Goal: Information Seeking & Learning: Check status

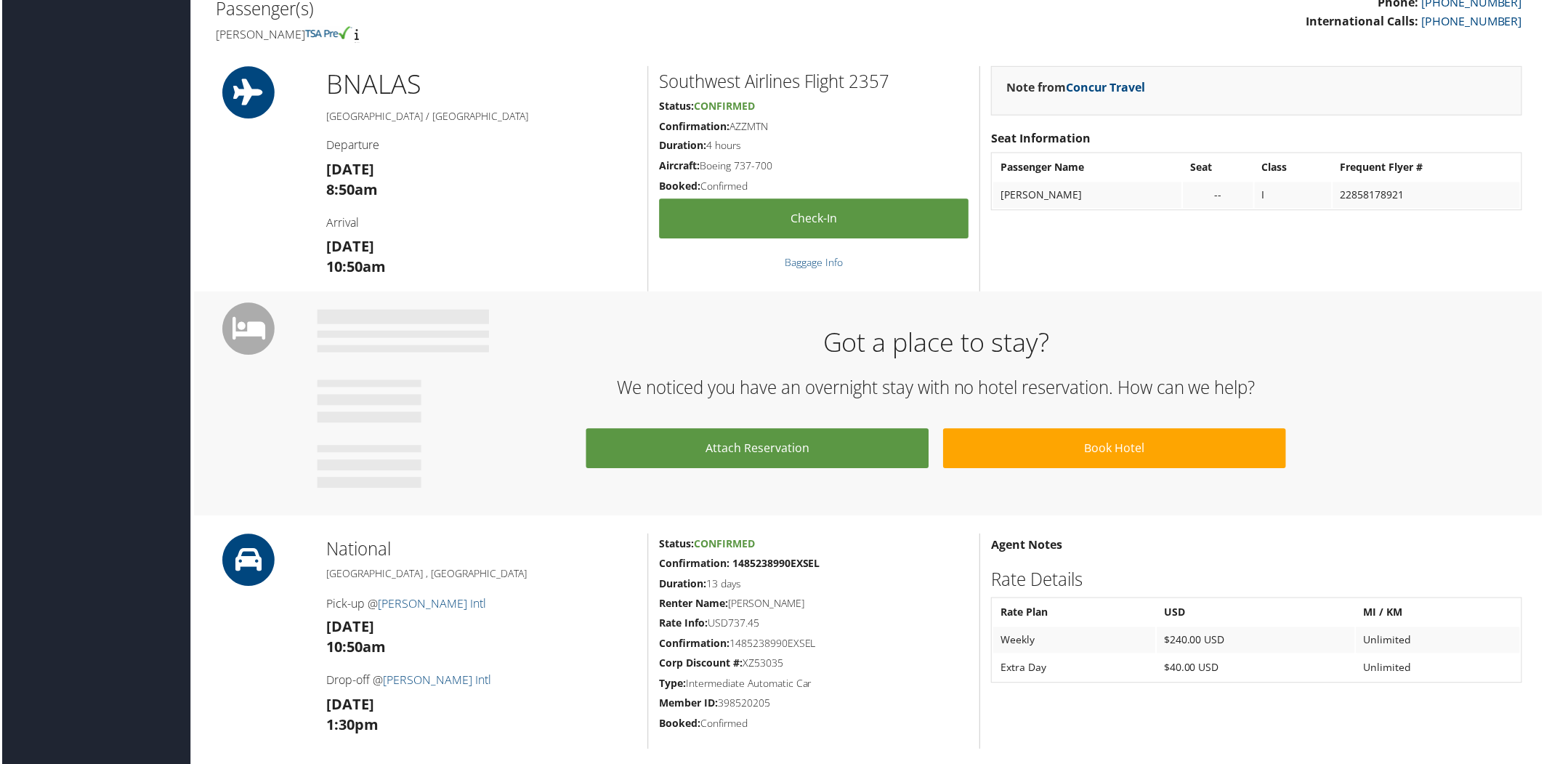
scroll to position [427, 0]
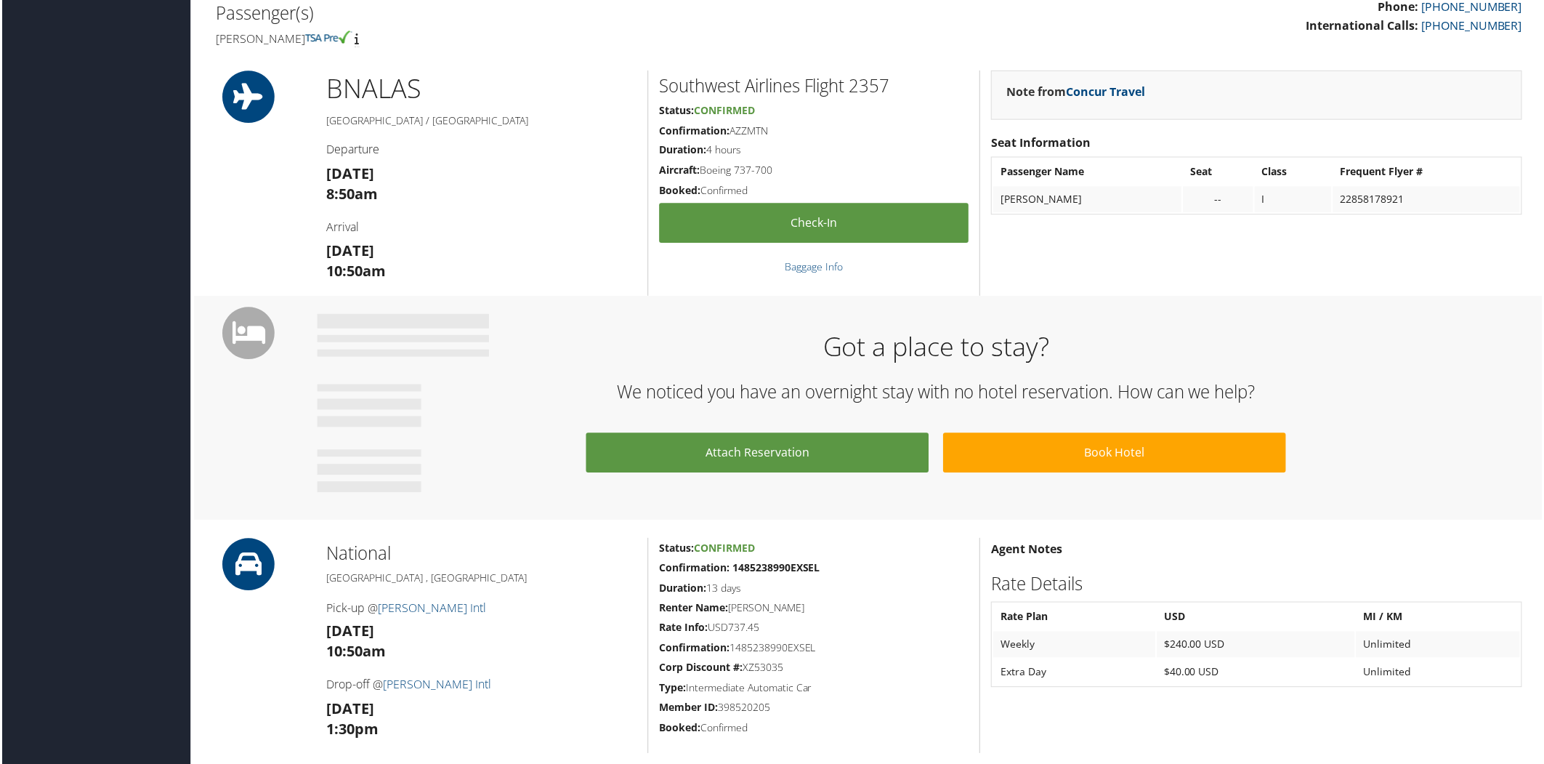
click at [1538, 205] on div "Airtinerary® Valerie Buckler Valerie Buckler My Settings Travel Agency Contacts…" at bounding box center [869, 584] width 1361 height 2023
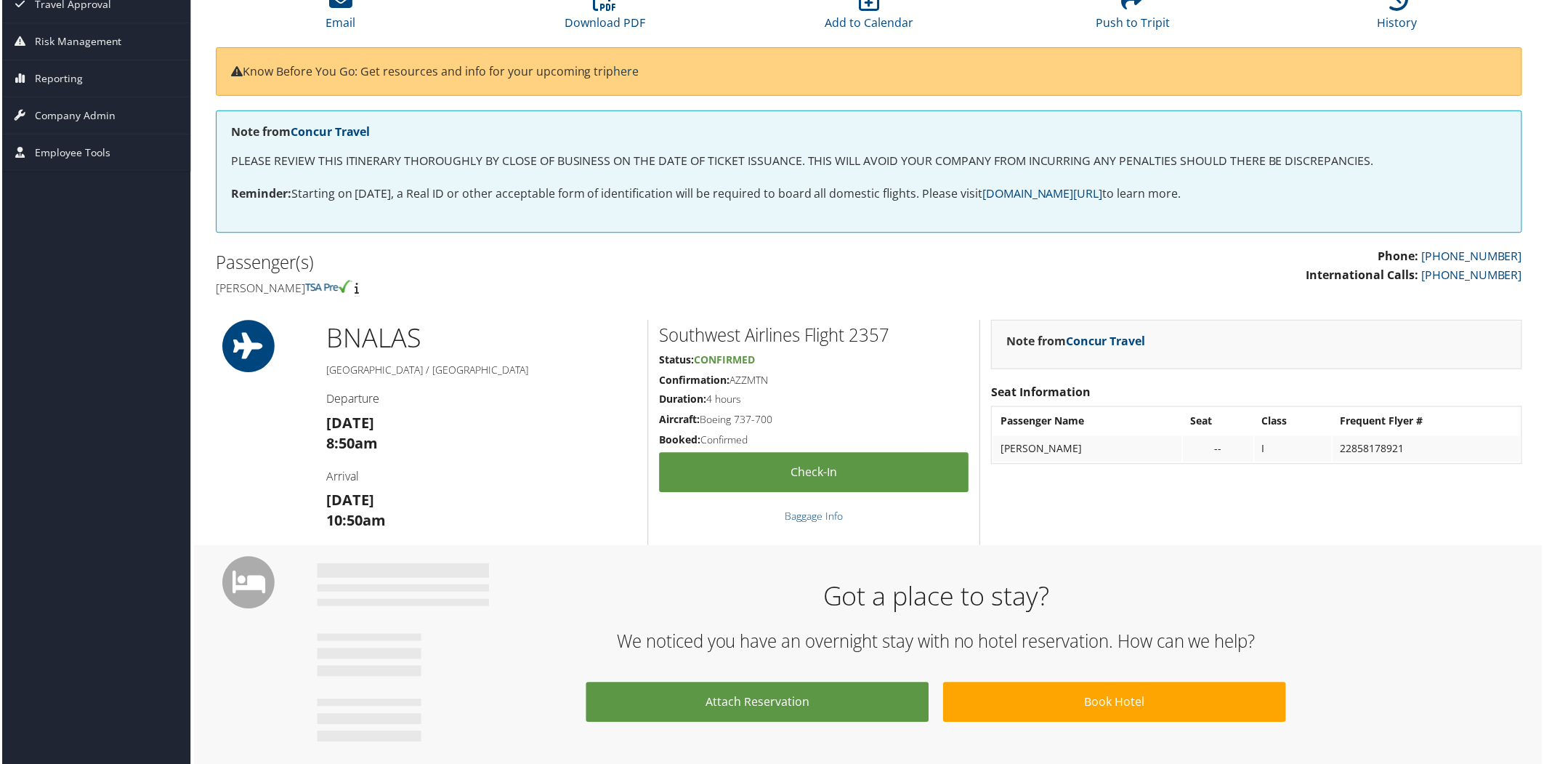
scroll to position [182, 0]
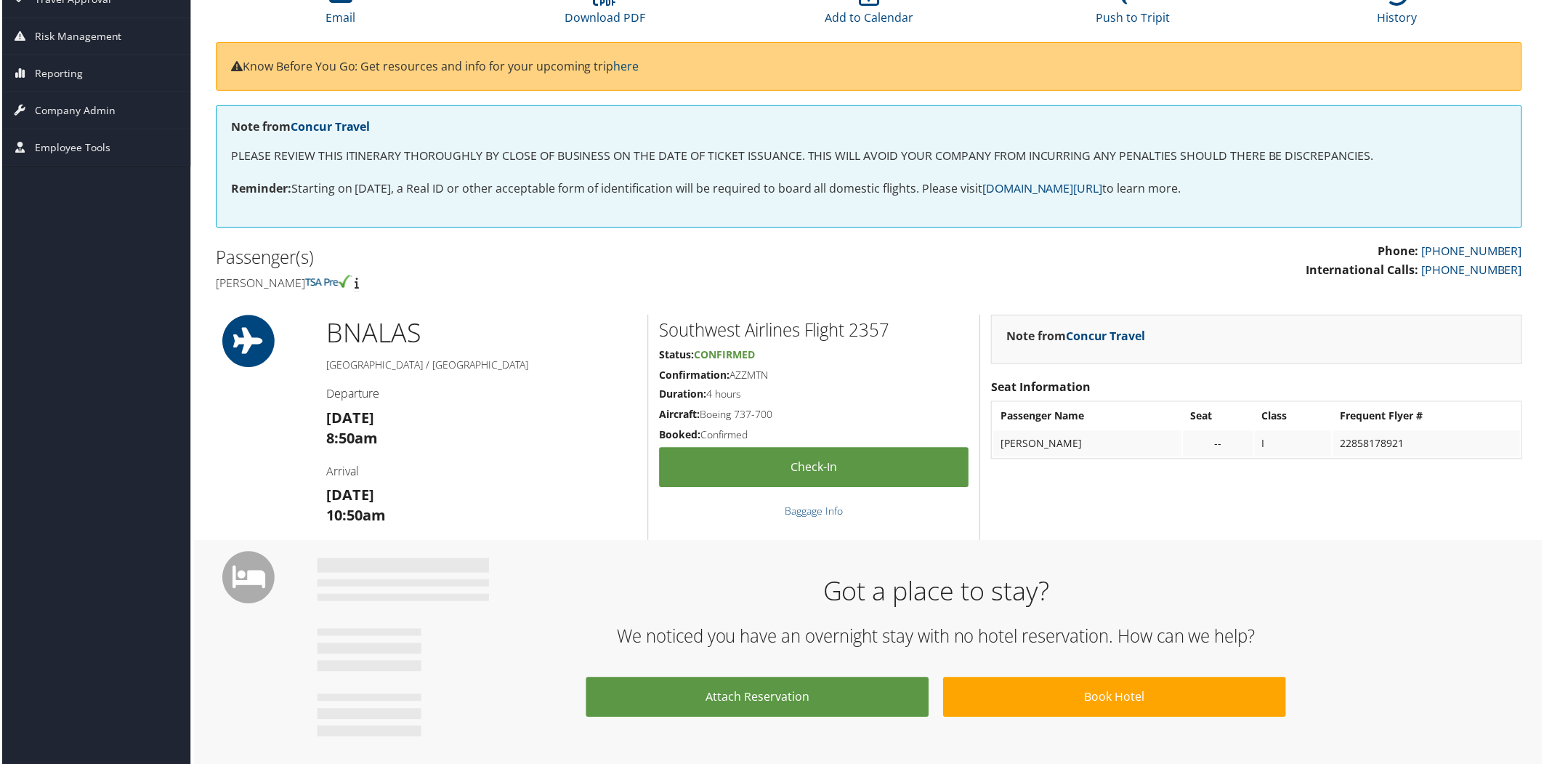
drag, startPoint x: 1440, startPoint y: 182, endPoint x: 1436, endPoint y: 175, distance: 7.5
click at [1436, 175] on div "Note from Concur Travel PLEASE REVIEW THIS ITINERARY THOROUGHLY BY CLOSE OF BUS…" at bounding box center [869, 166] width 1310 height 123
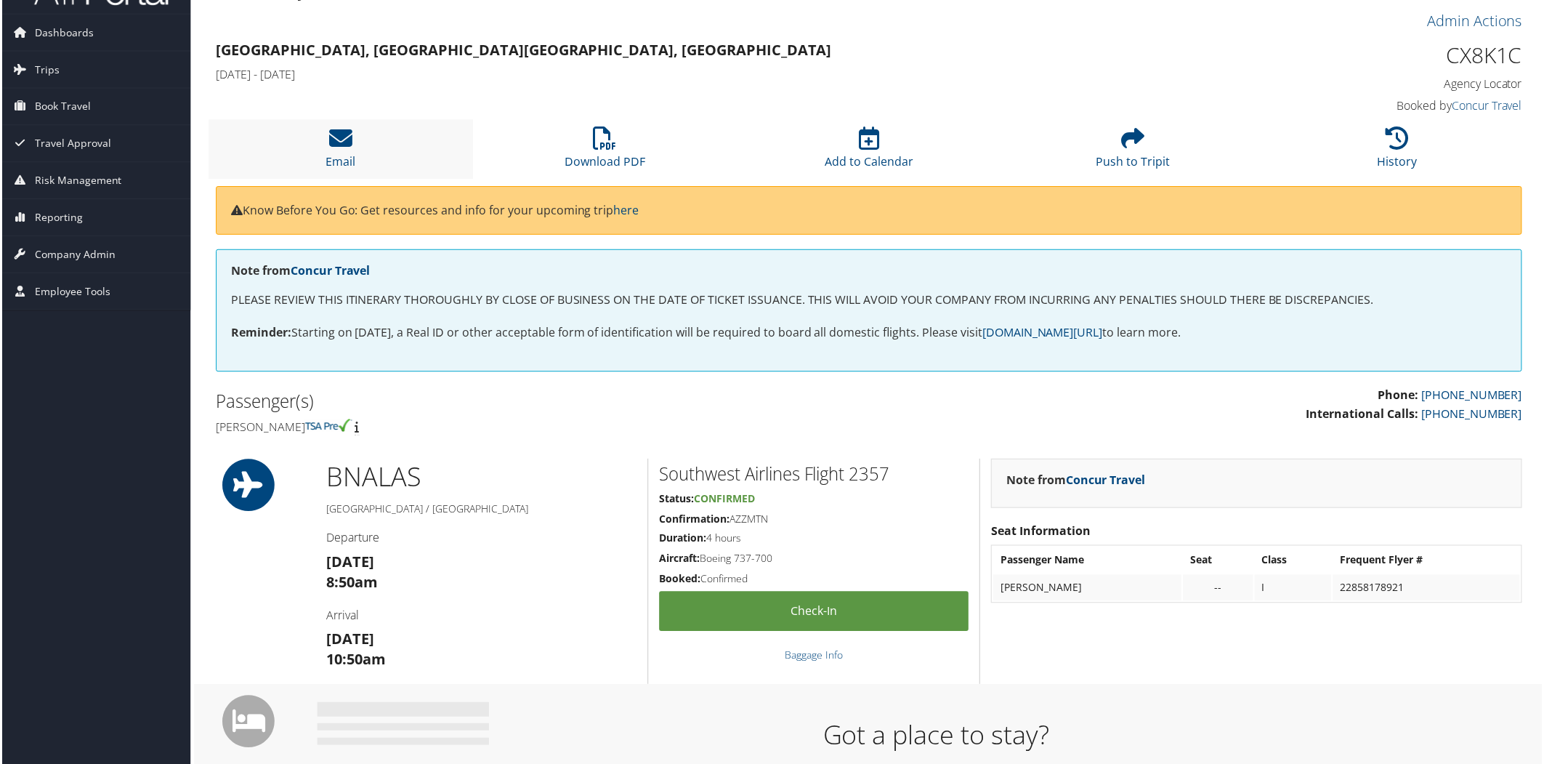
scroll to position [0, 0]
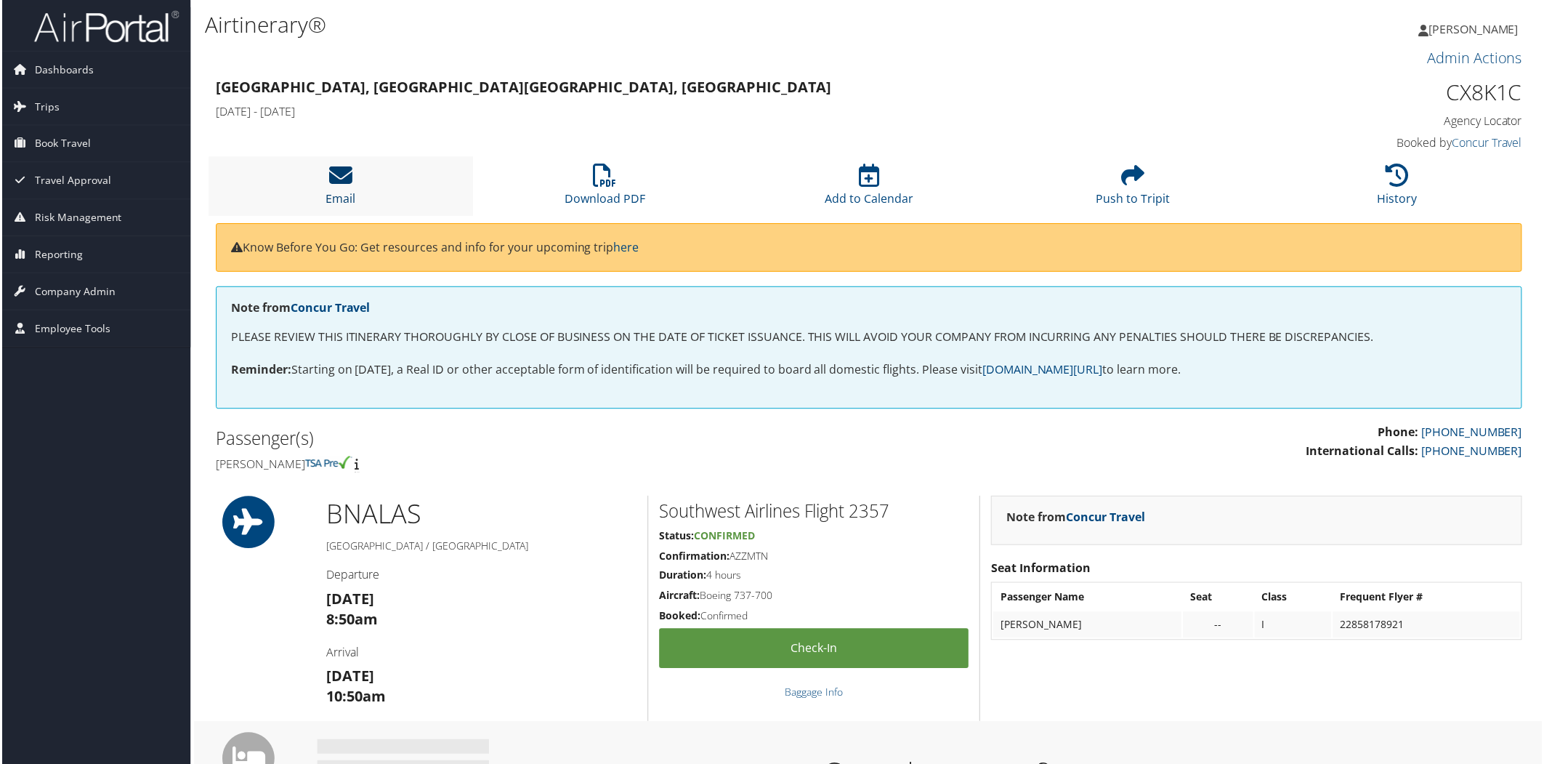
click at [332, 178] on icon at bounding box center [339, 175] width 23 height 23
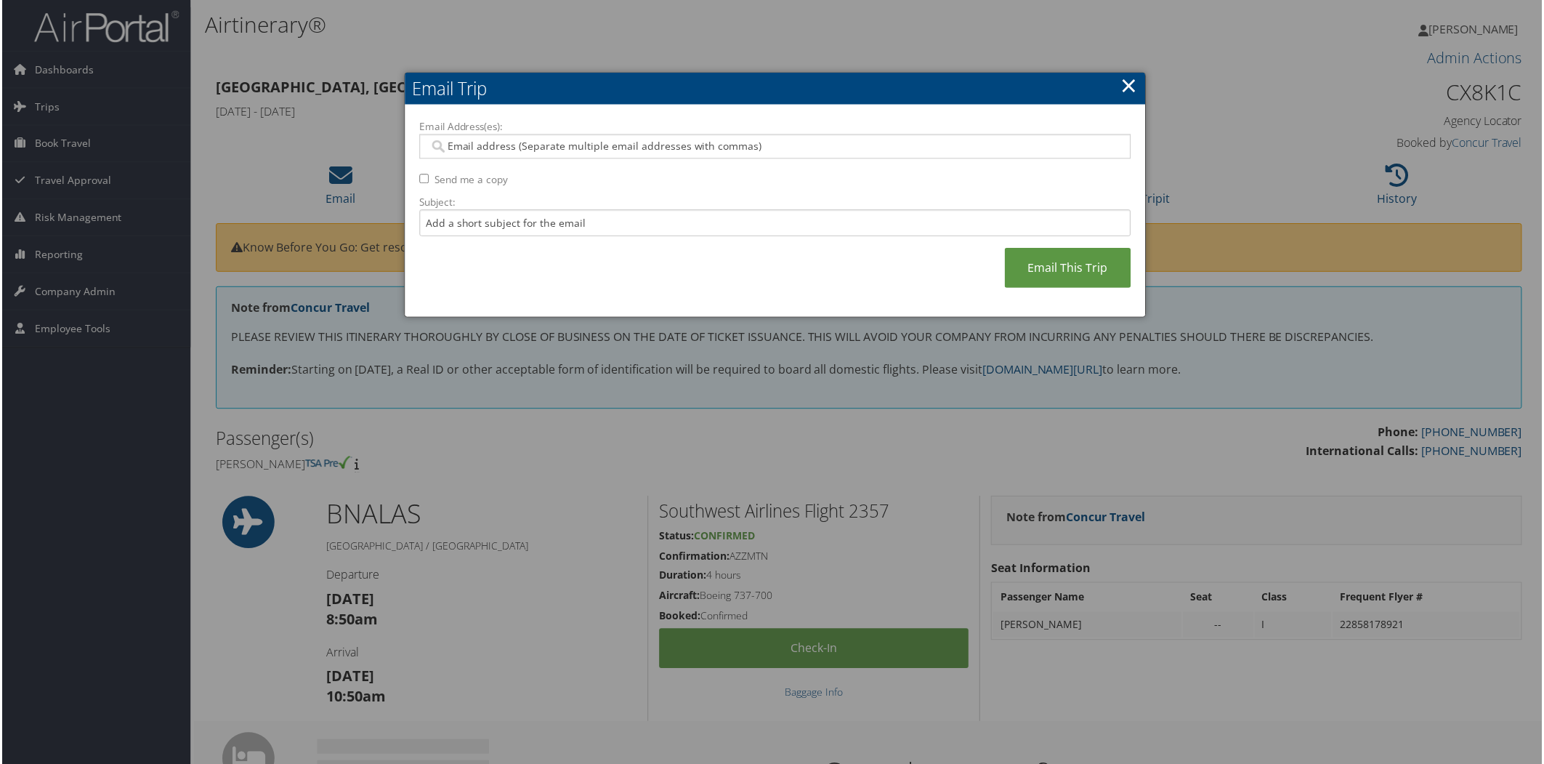
click at [528, 153] on input "Email Address(es):" at bounding box center [775, 147] width 694 height 15
type input "val"
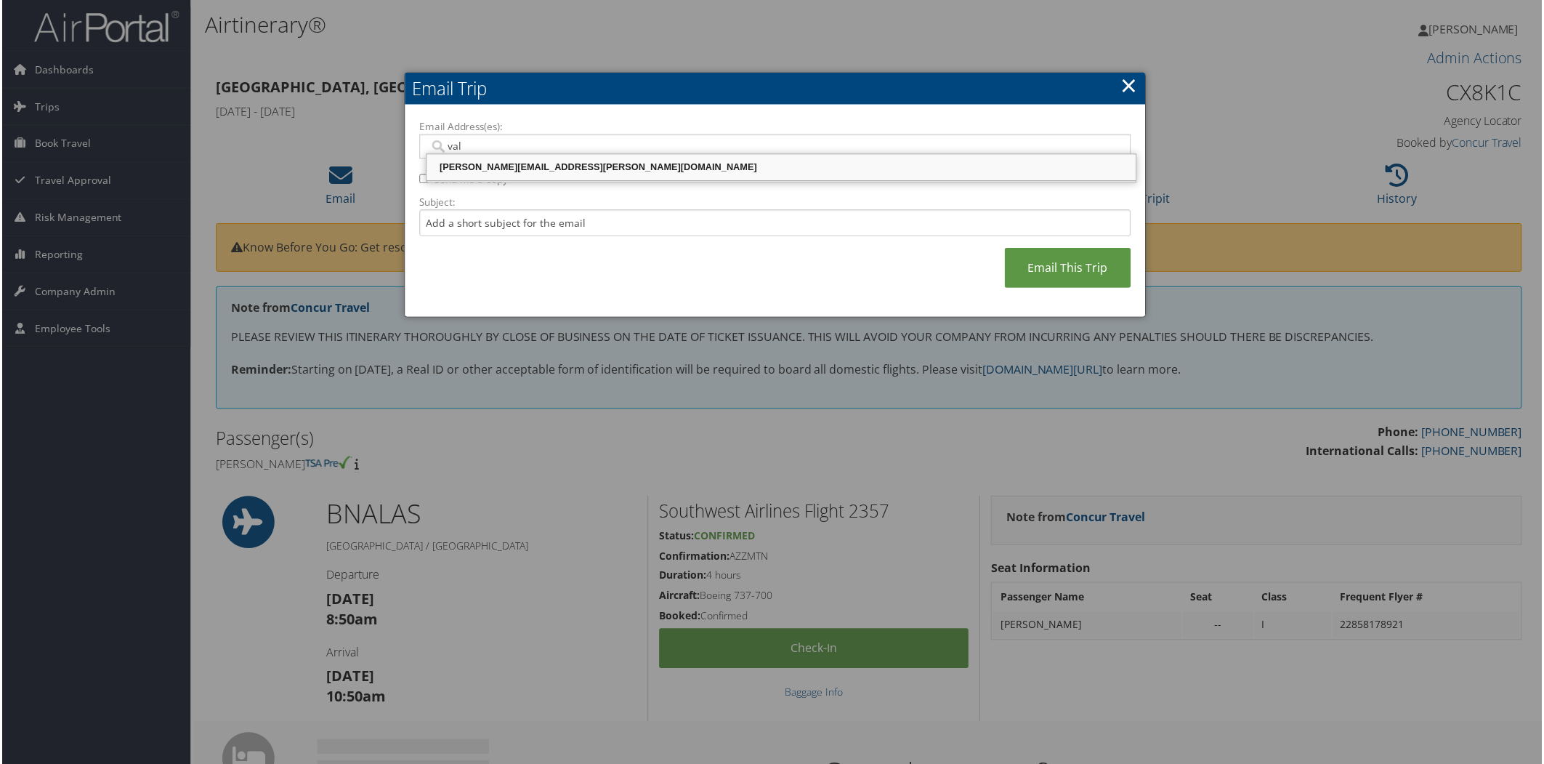
click at [520, 165] on div "VALERIE.BUCKLER@CBTRAVEL.COM" at bounding box center [781, 168] width 707 height 15
type input "VALERIE.BUCKLER@CBTRAVEL.COM"
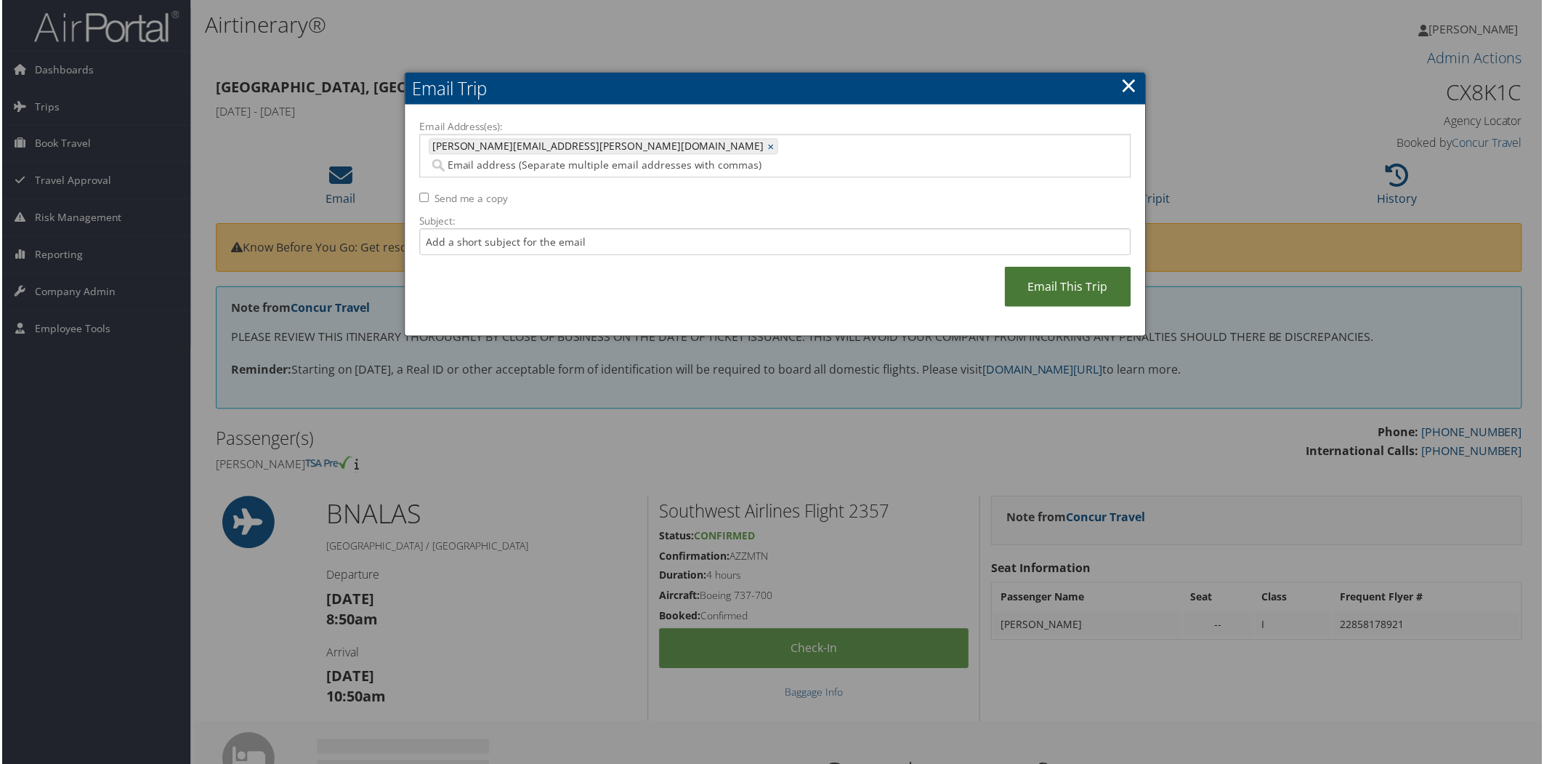
click at [1049, 286] on link "Email This Trip" at bounding box center [1069, 287] width 126 height 40
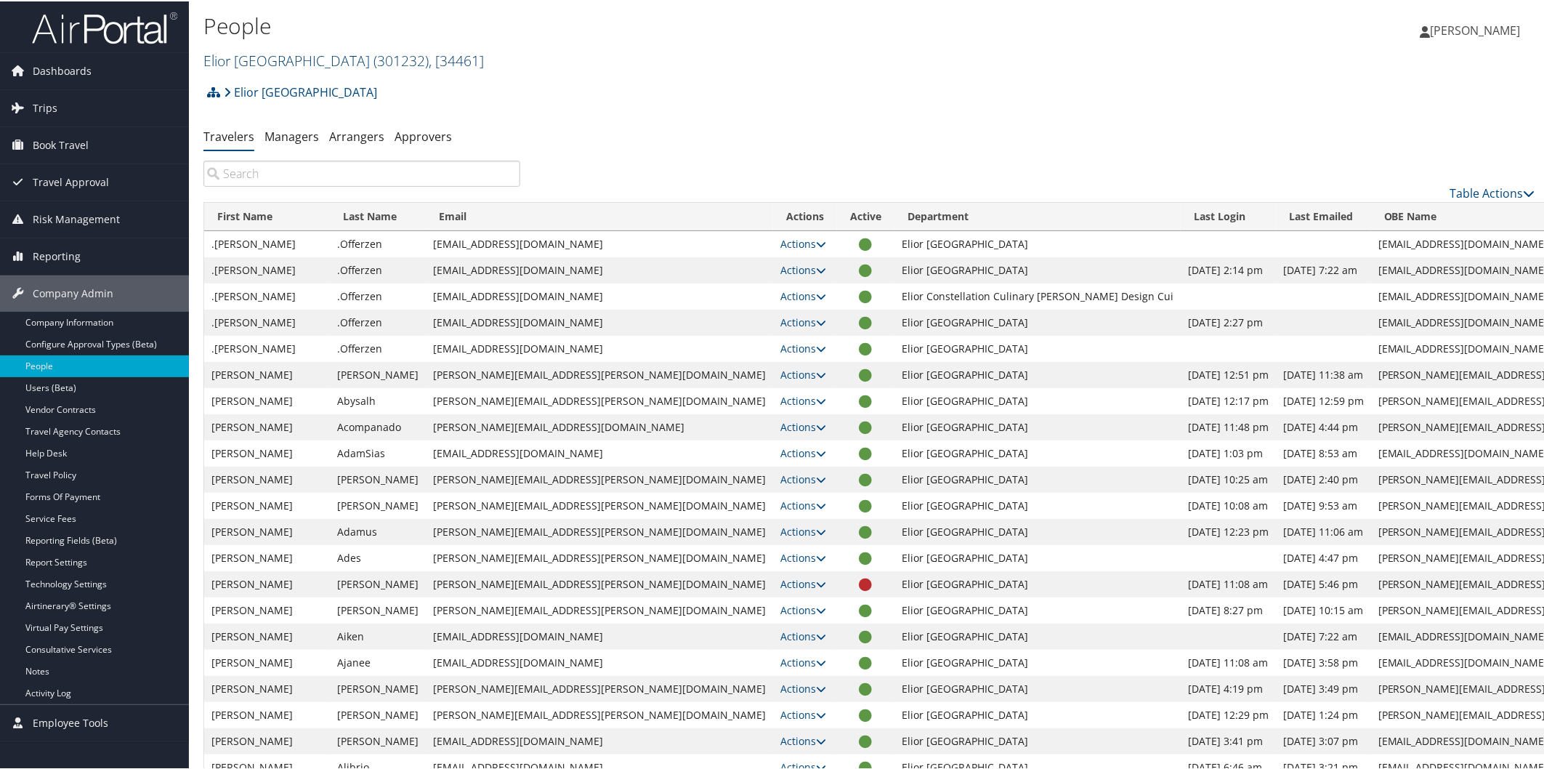
click at [281, 57] on link "Elior North America ( 301232 ) , [ 34461 ]" at bounding box center [343, 59] width 281 height 20
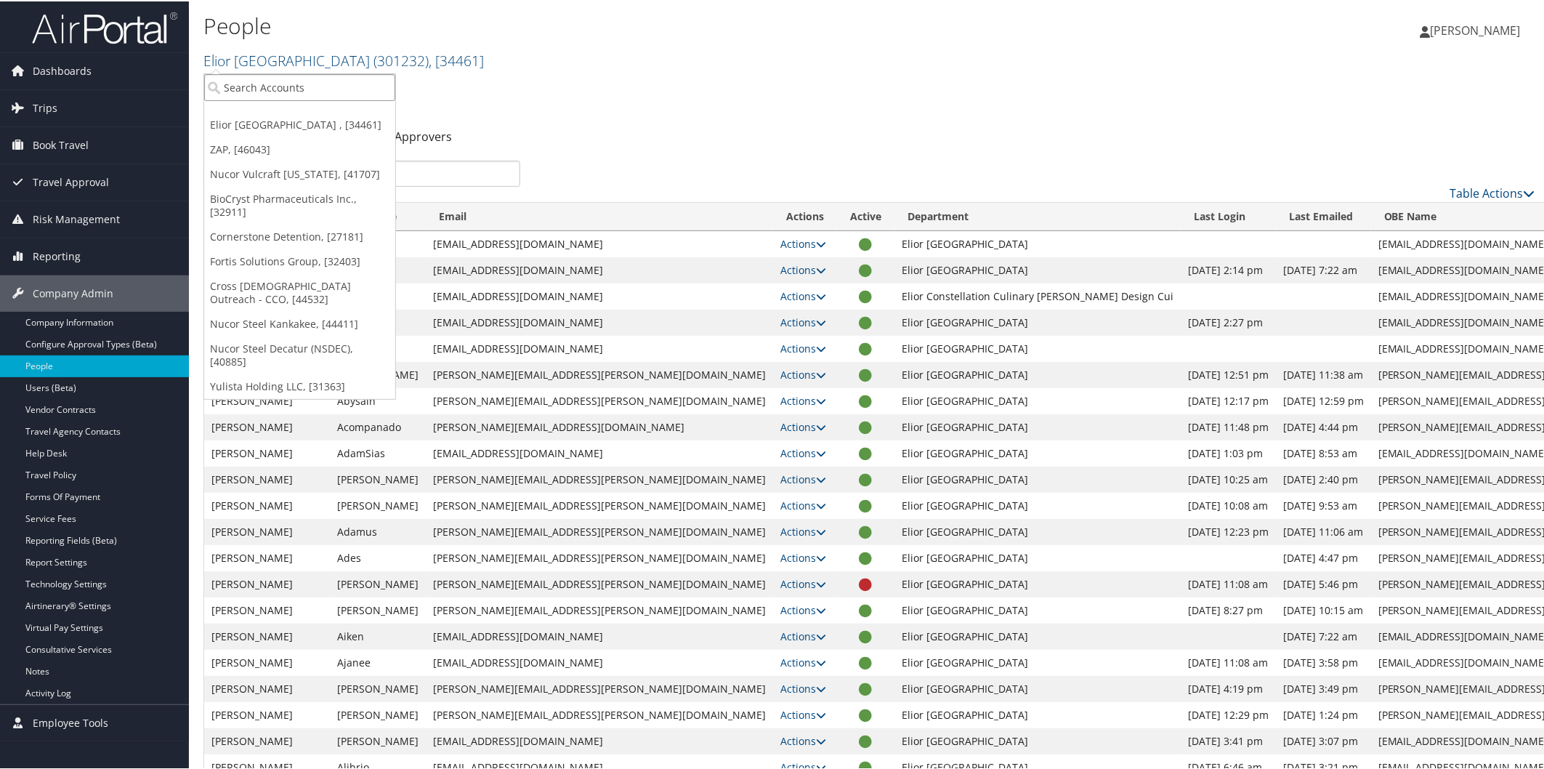
click at [333, 92] on input "search" at bounding box center [299, 86] width 191 height 27
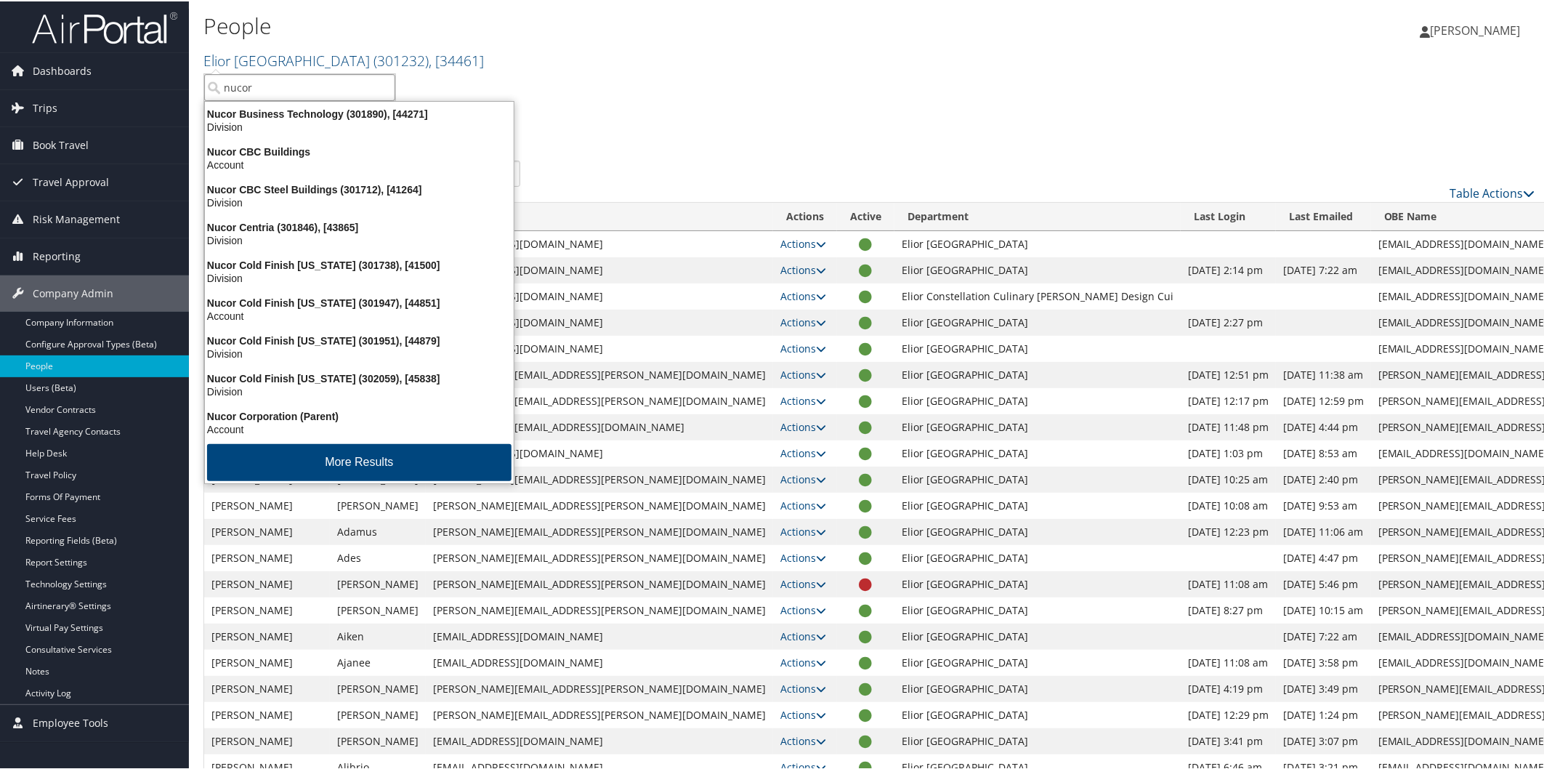
type input "nucor u"
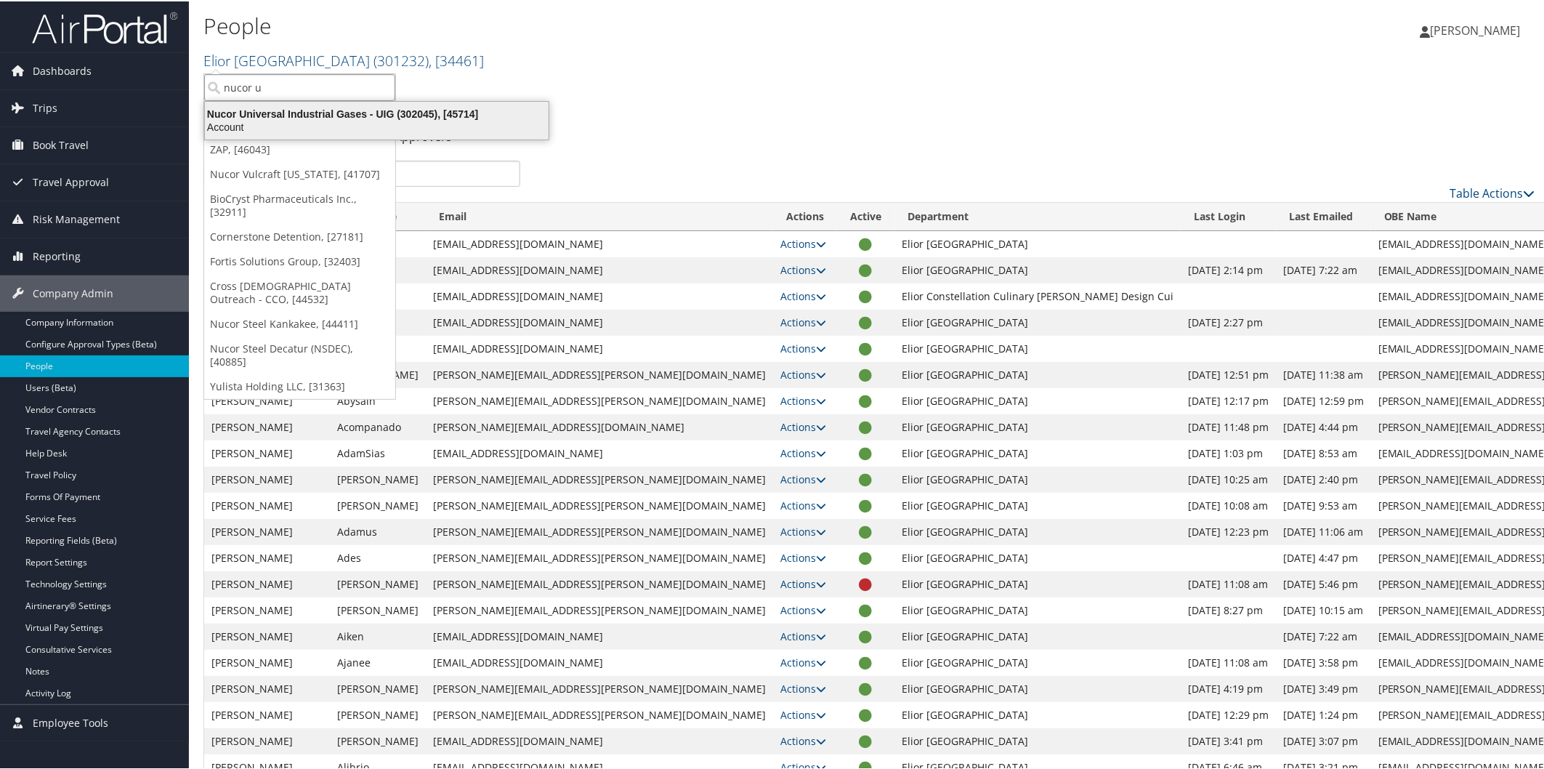
click at [339, 113] on div "Nucor Universal Industrial Gases - UIG (302045), [45714]" at bounding box center [376, 112] width 361 height 13
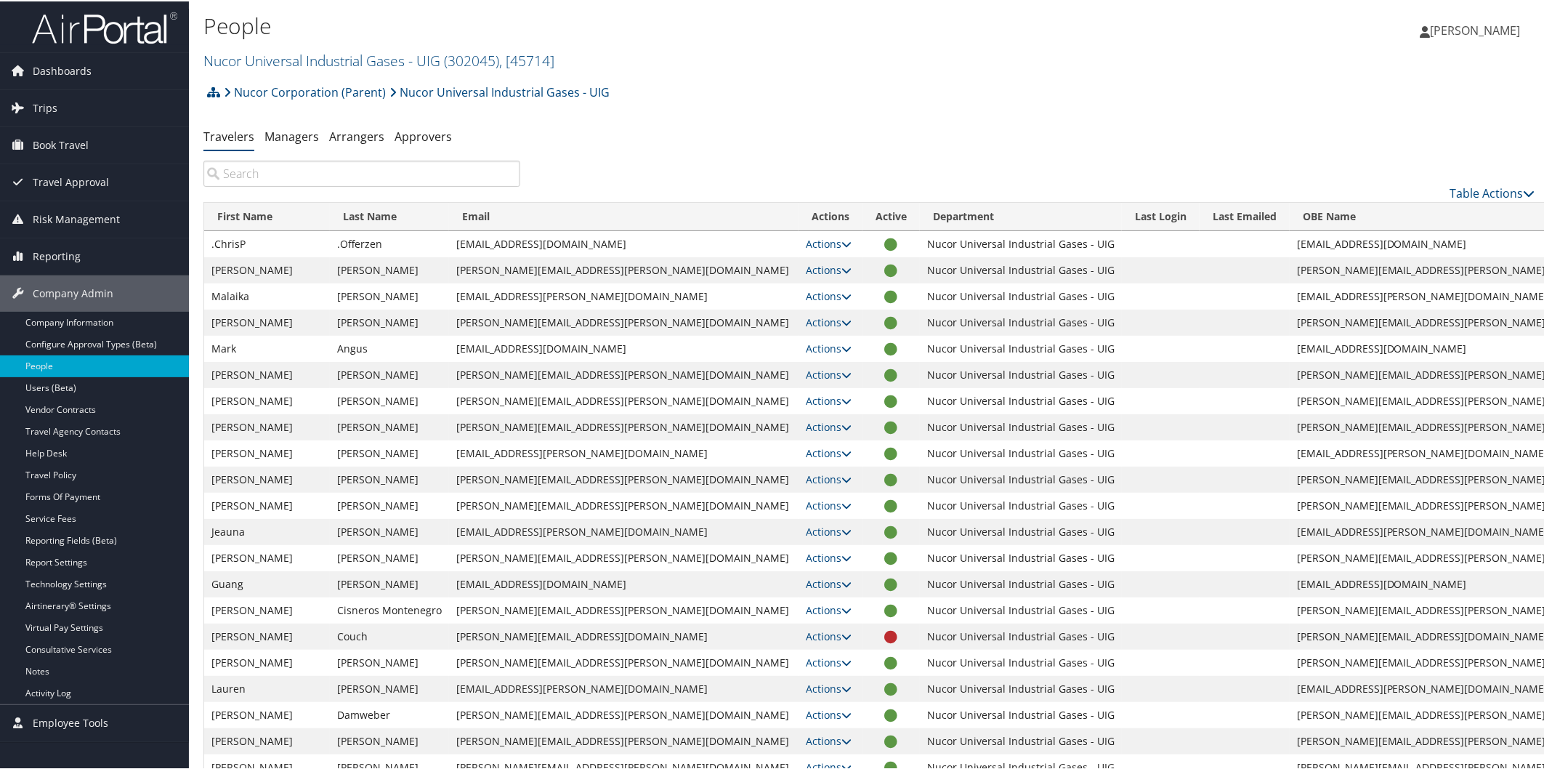
click at [83, 33] on img at bounding box center [104, 26] width 145 height 34
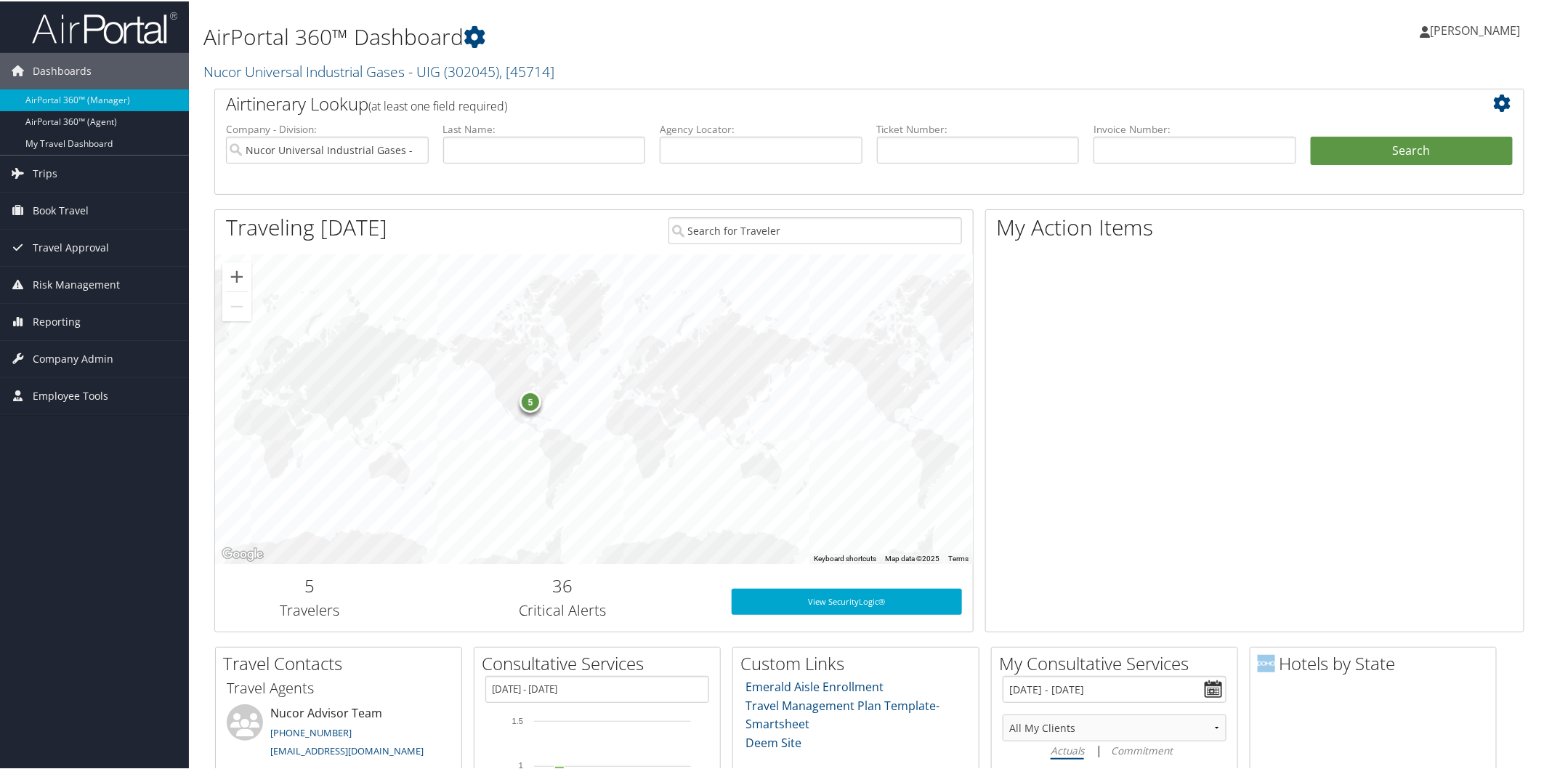
drag, startPoint x: 0, startPoint y: 0, endPoint x: 83, endPoint y: 33, distance: 89.1
click at [83, 33] on img at bounding box center [104, 26] width 145 height 34
drag, startPoint x: 0, startPoint y: 0, endPoint x: 83, endPoint y: 33, distance: 89.1
click at [83, 33] on img at bounding box center [104, 26] width 145 height 34
drag, startPoint x: 0, startPoint y: 0, endPoint x: 83, endPoint y: 33, distance: 89.1
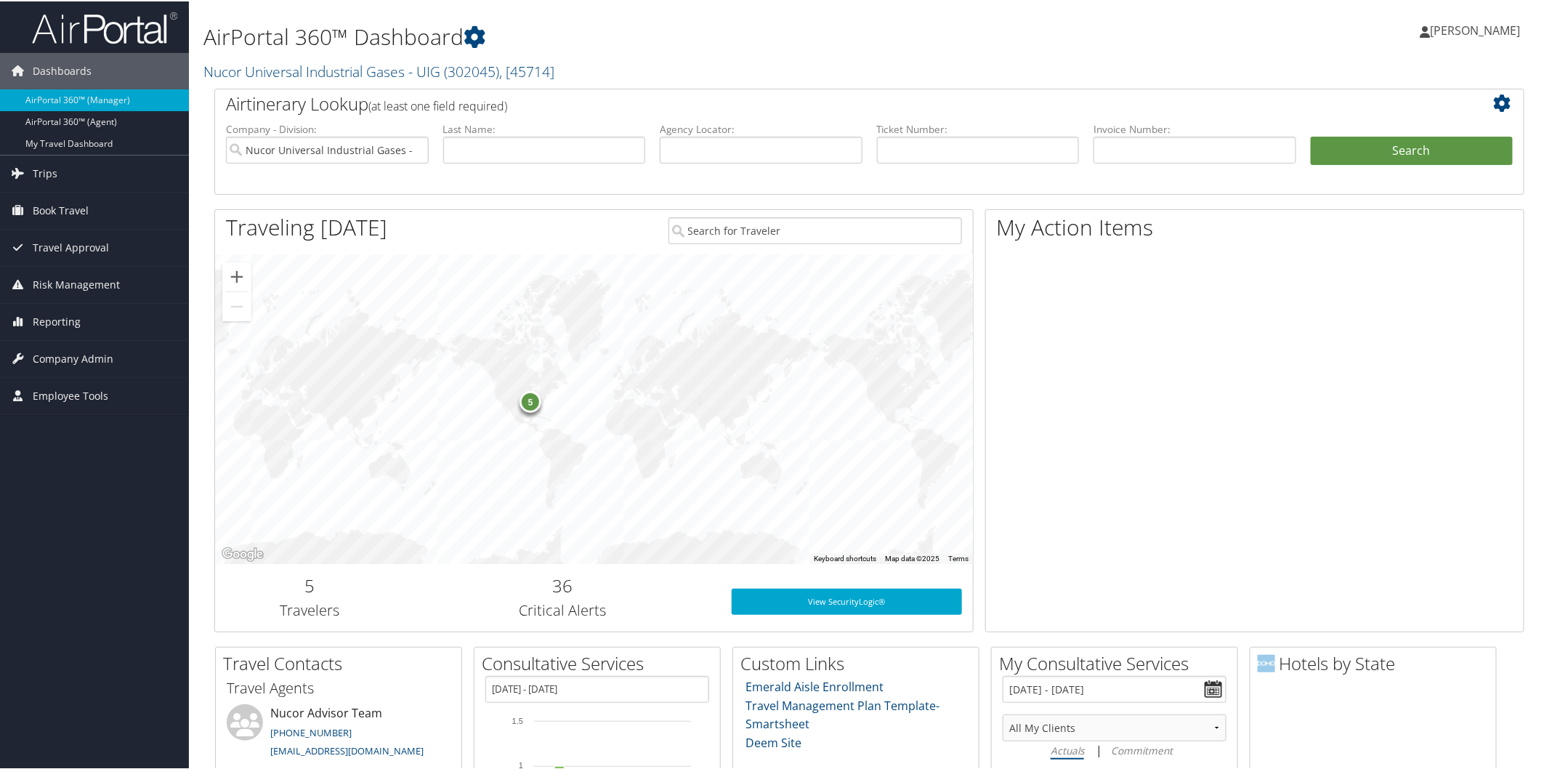
click at [83, 33] on img at bounding box center [104, 26] width 145 height 34
click at [517, 154] on input "text" at bounding box center [544, 148] width 203 height 27
type input "hicks"
click at [1368, 140] on button "Search" at bounding box center [1412, 149] width 203 height 29
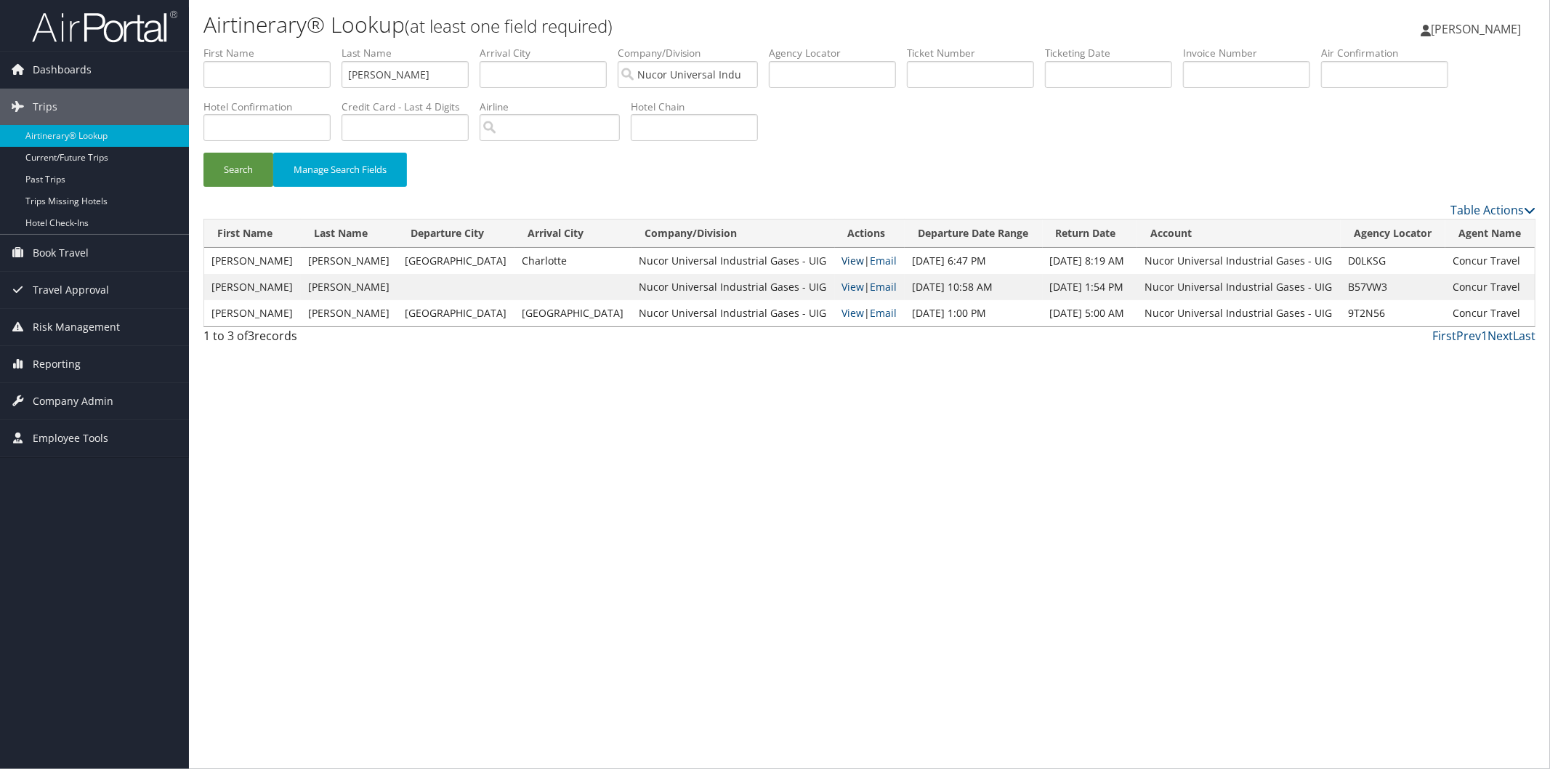
click at [842, 259] on link "View" at bounding box center [853, 261] width 23 height 14
click at [408, 76] on input "hicks" at bounding box center [405, 74] width 127 height 27
drag, startPoint x: 519, startPoint y: 390, endPoint x: 509, endPoint y: 396, distance: 11.1
click at [519, 391] on div "Airtinerary® Lookup (at least one field required) Valerie Buckler Valerie Buckl…" at bounding box center [869, 384] width 1361 height 769
click at [111, 27] on img at bounding box center [104, 26] width 145 height 34
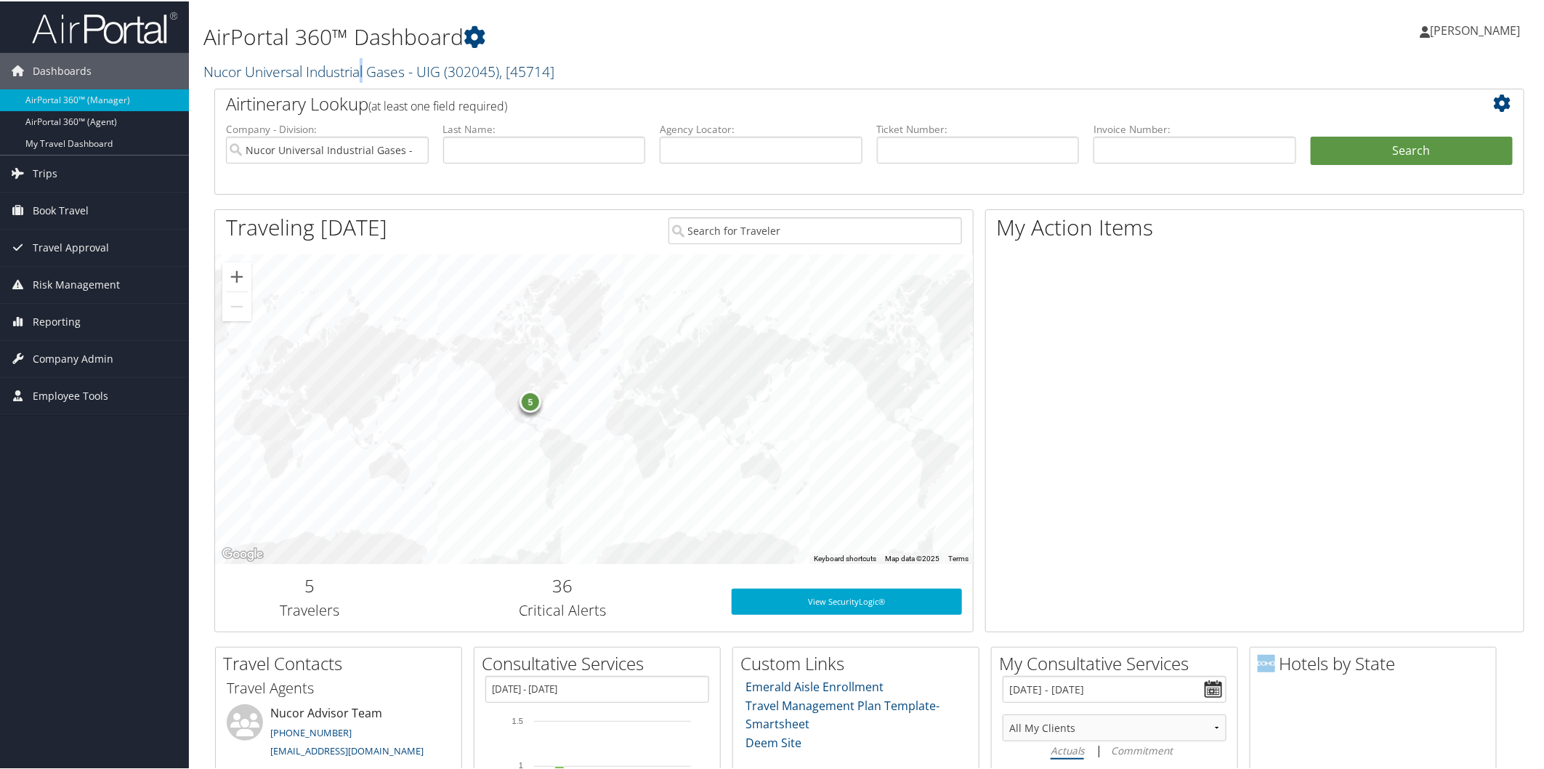
click at [365, 70] on link "Nucor Universal Industrial Gases - UIG ( 302045 ) , [ 45714 ]" at bounding box center [378, 70] width 351 height 20
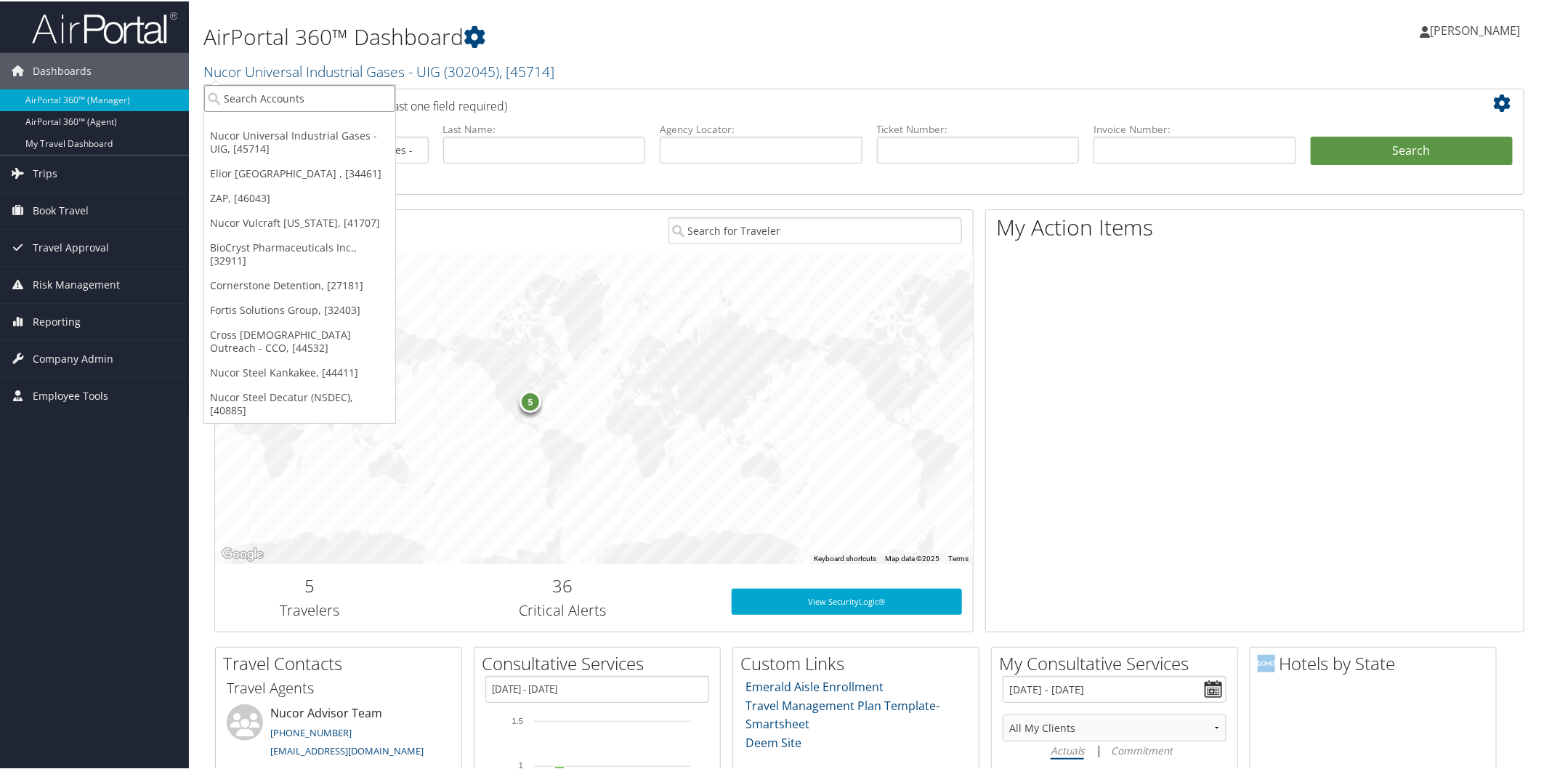
click at [342, 92] on input "search" at bounding box center [299, 97] width 191 height 27
type input "troy"
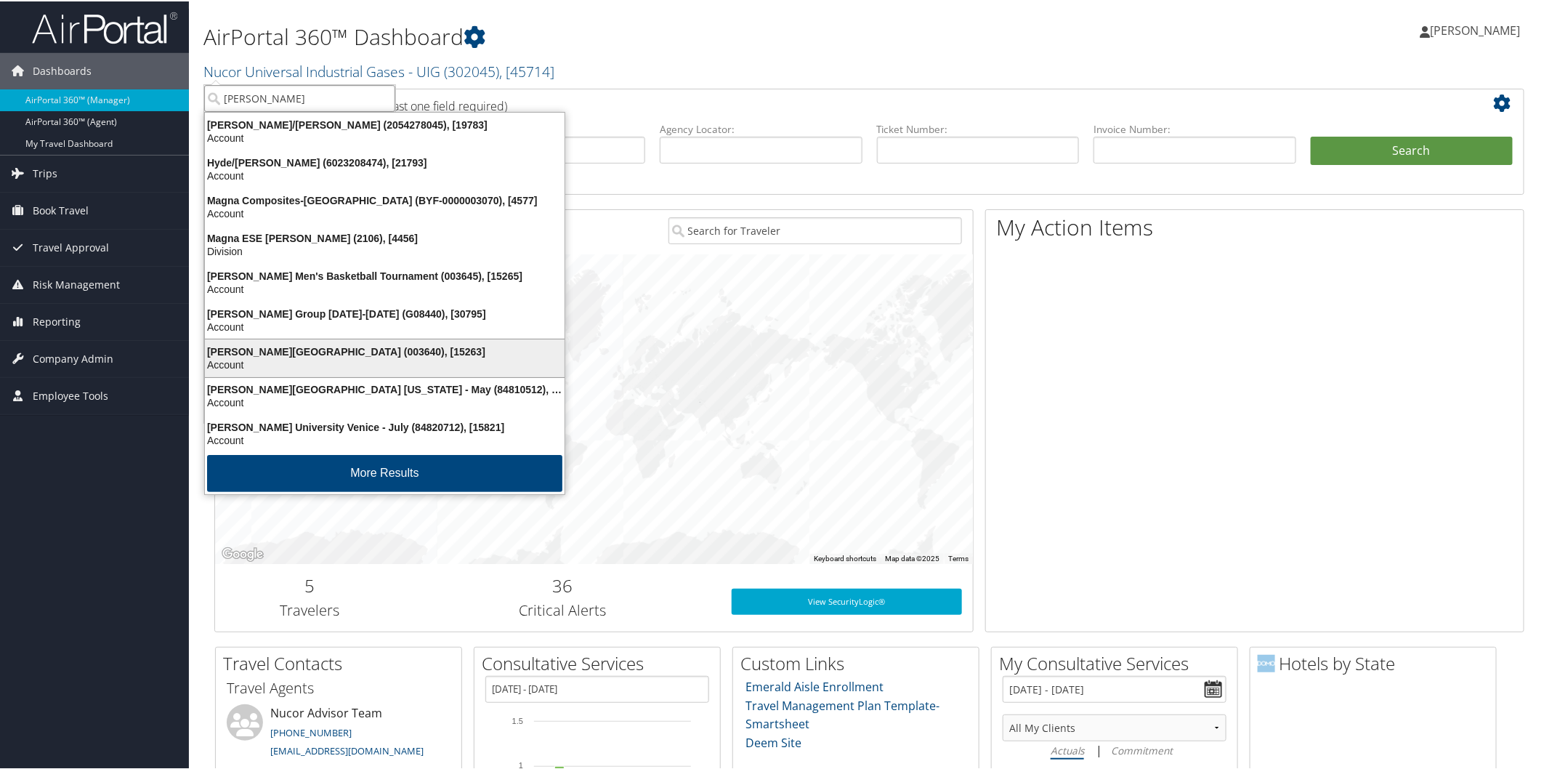
click at [262, 347] on div "Troy University (003640), [15263]" at bounding box center [384, 350] width 377 height 13
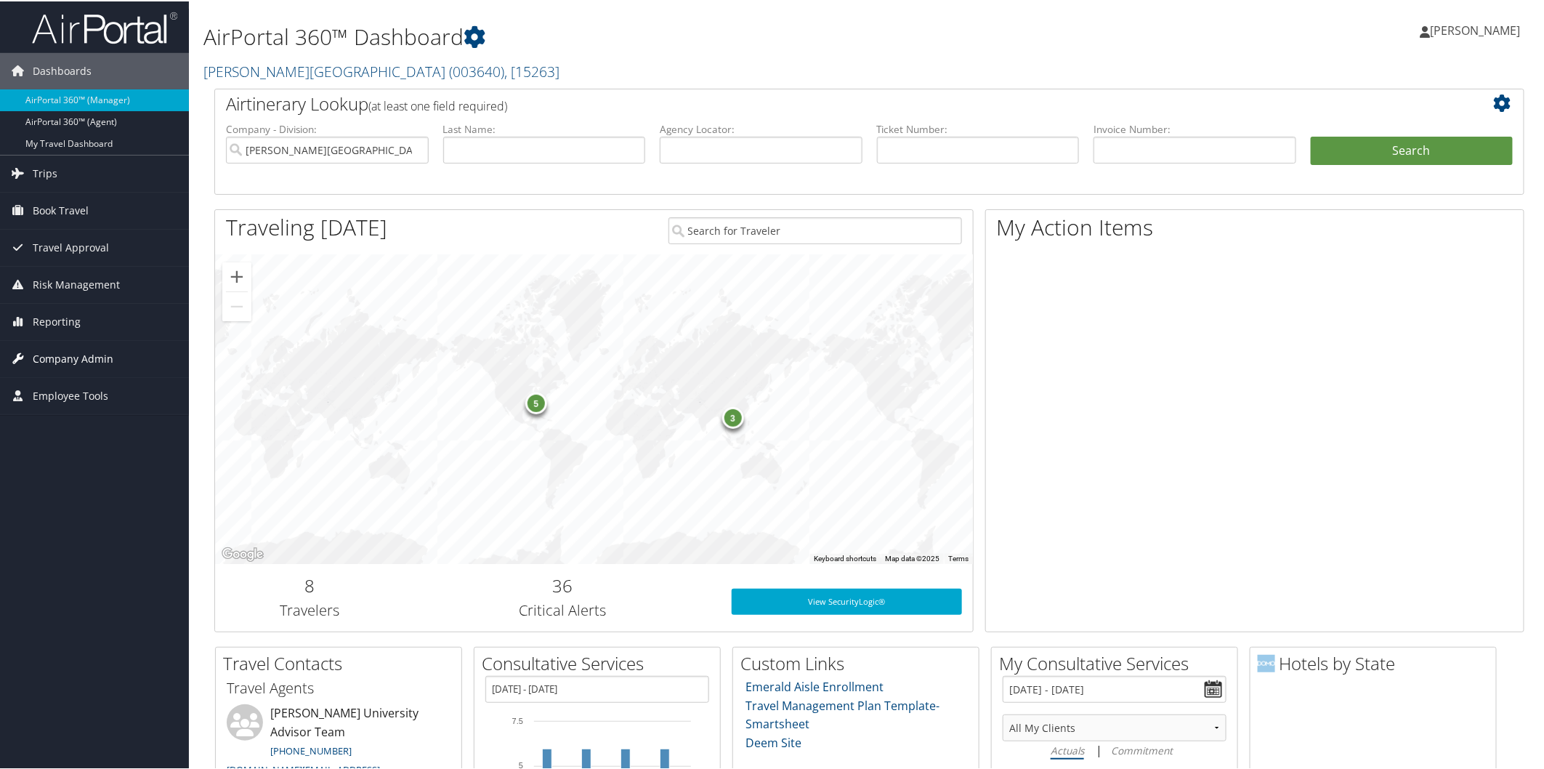
click at [105, 354] on span "Company Admin" at bounding box center [73, 357] width 81 height 36
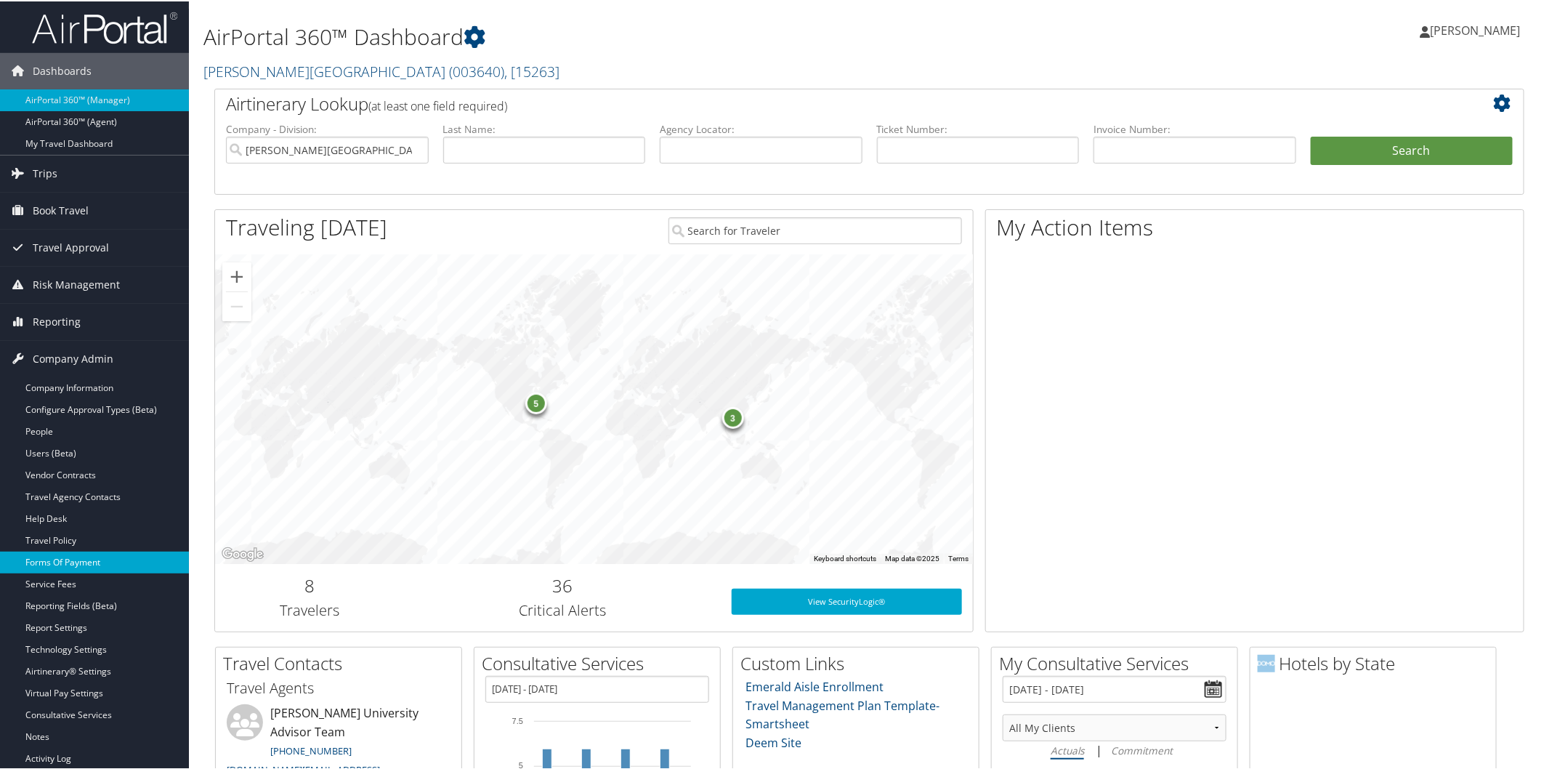
click at [98, 557] on link "Forms Of Payment" at bounding box center [94, 561] width 189 height 22
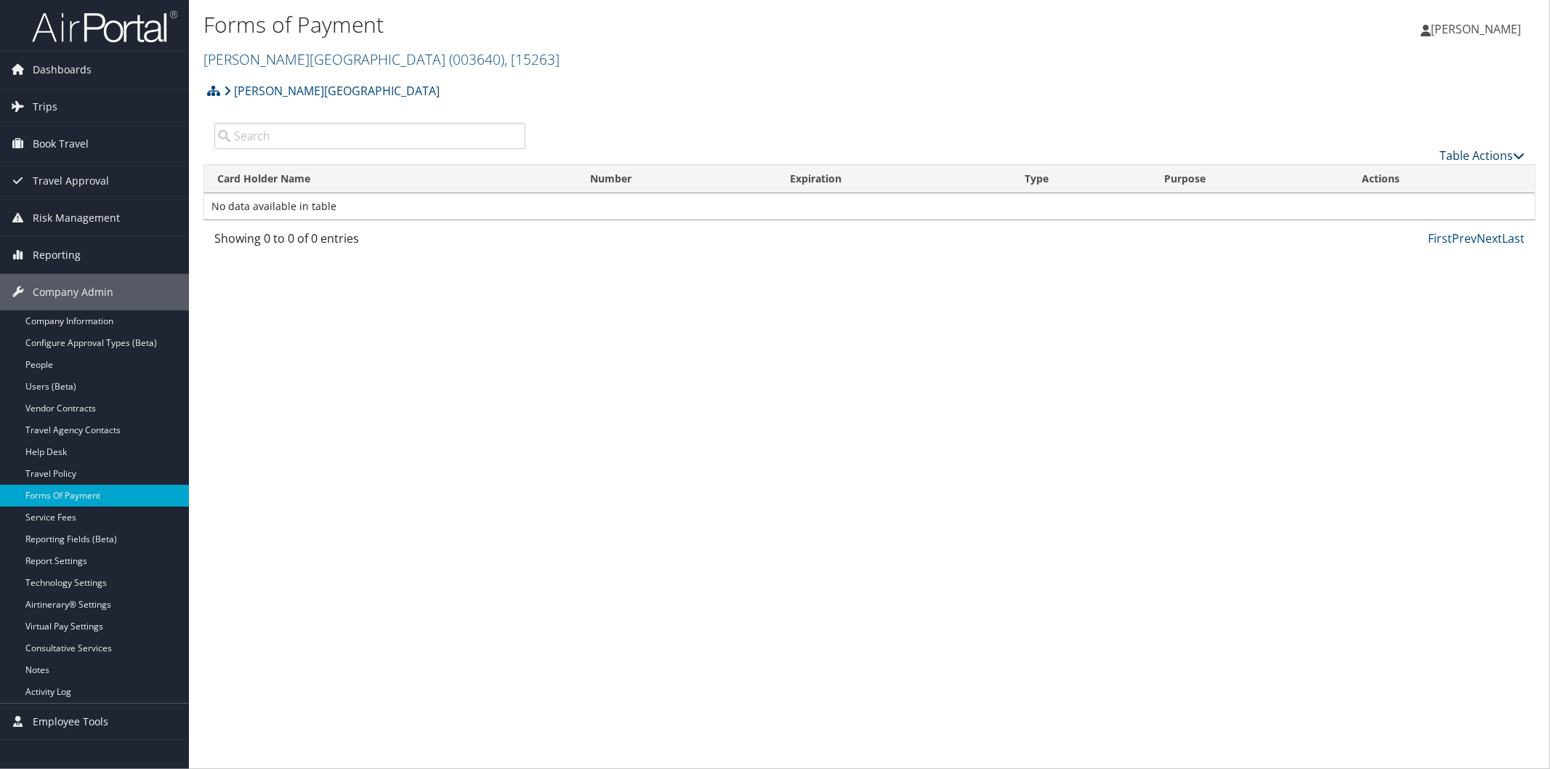
click at [1456, 154] on link "Table Actions" at bounding box center [1482, 156] width 85 height 16
click at [279, 20] on div at bounding box center [775, 384] width 1550 height 769
click at [235, 57] on link "Troy University ( 003640 ) , [ 15263 ]" at bounding box center [381, 59] width 356 height 20
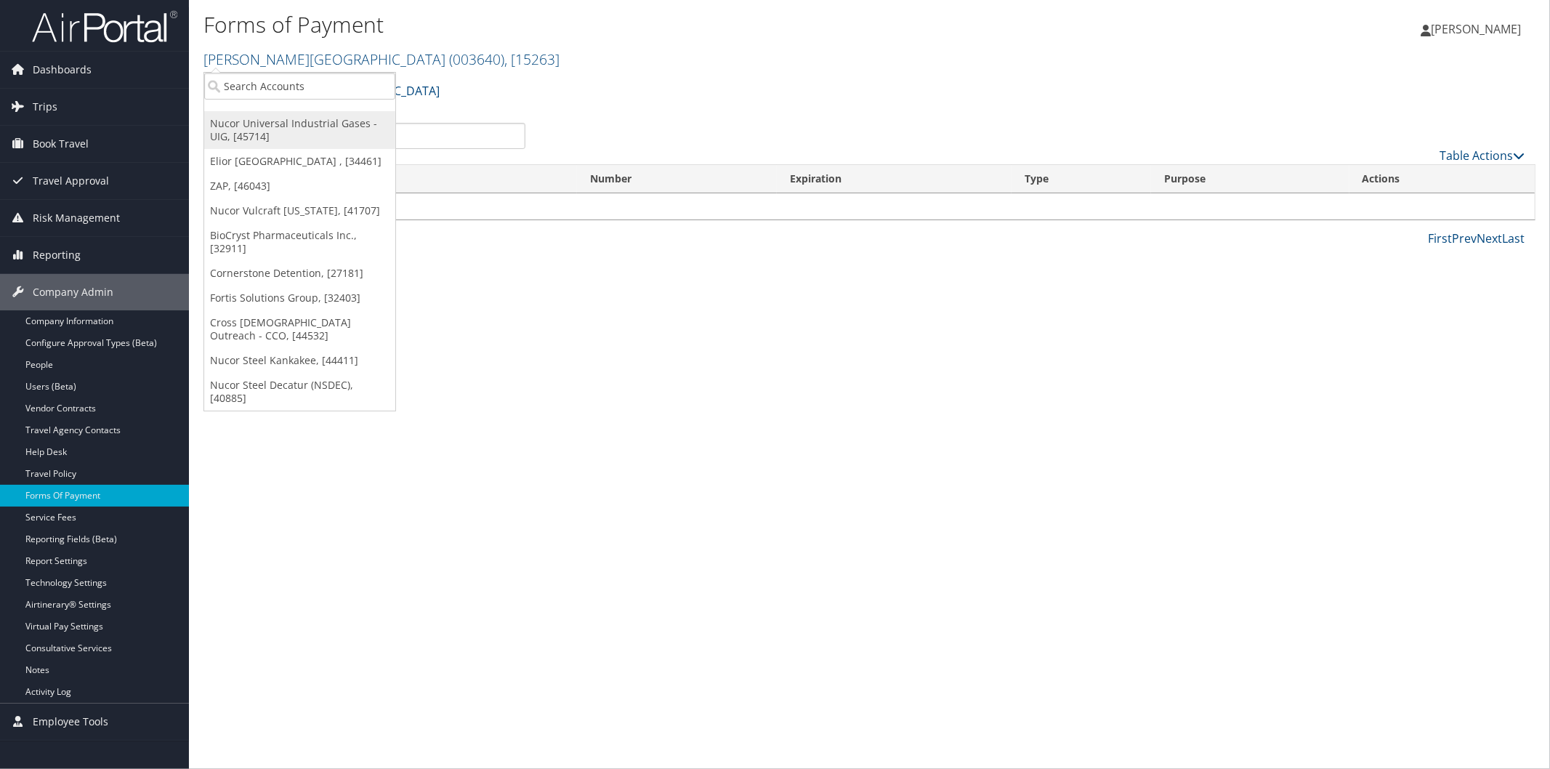
click at [276, 115] on link "Nucor Universal Industrial Gases - UIG, [45714]" at bounding box center [299, 130] width 191 height 38
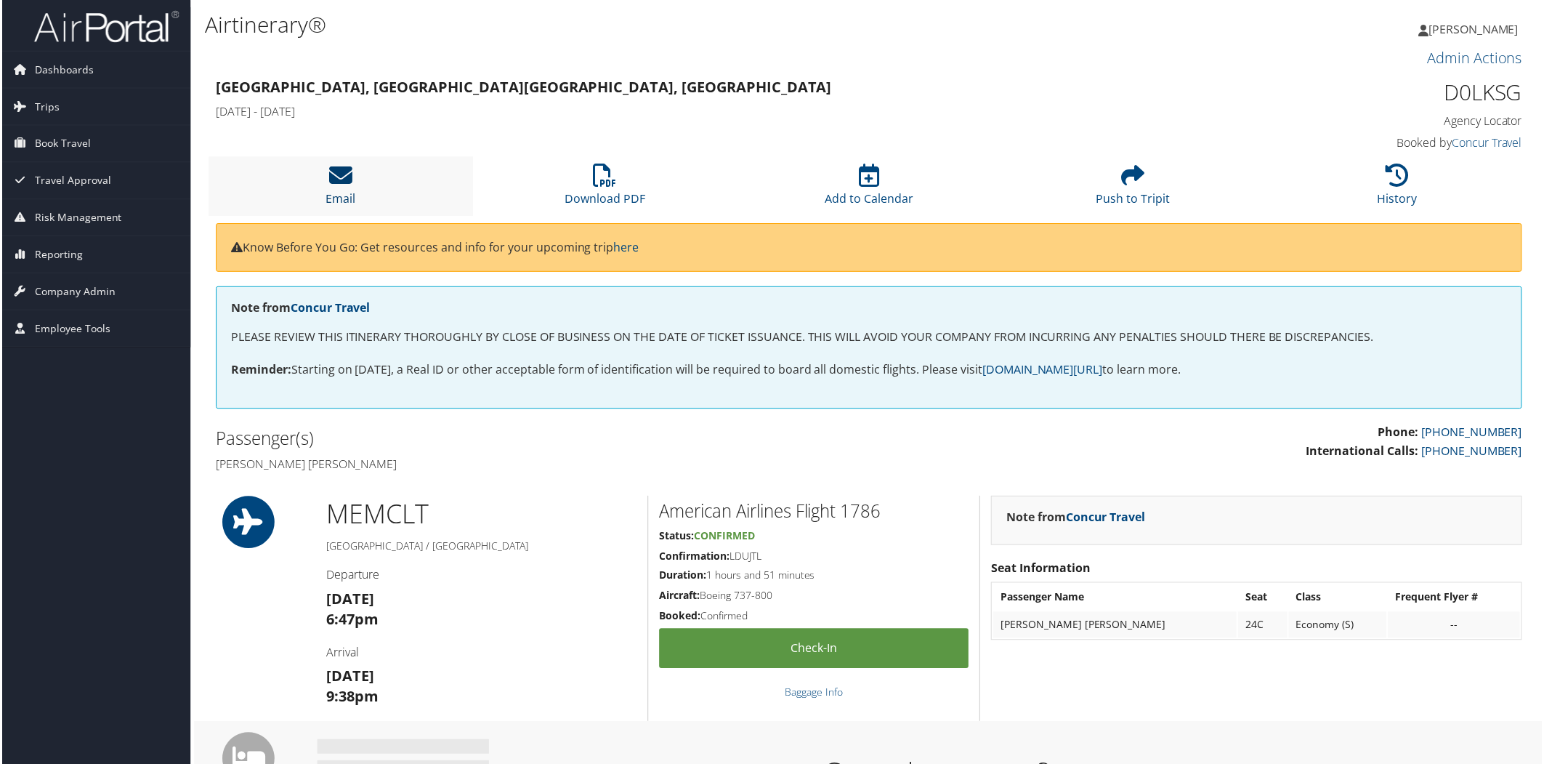
click at [344, 177] on icon at bounding box center [339, 175] width 23 height 23
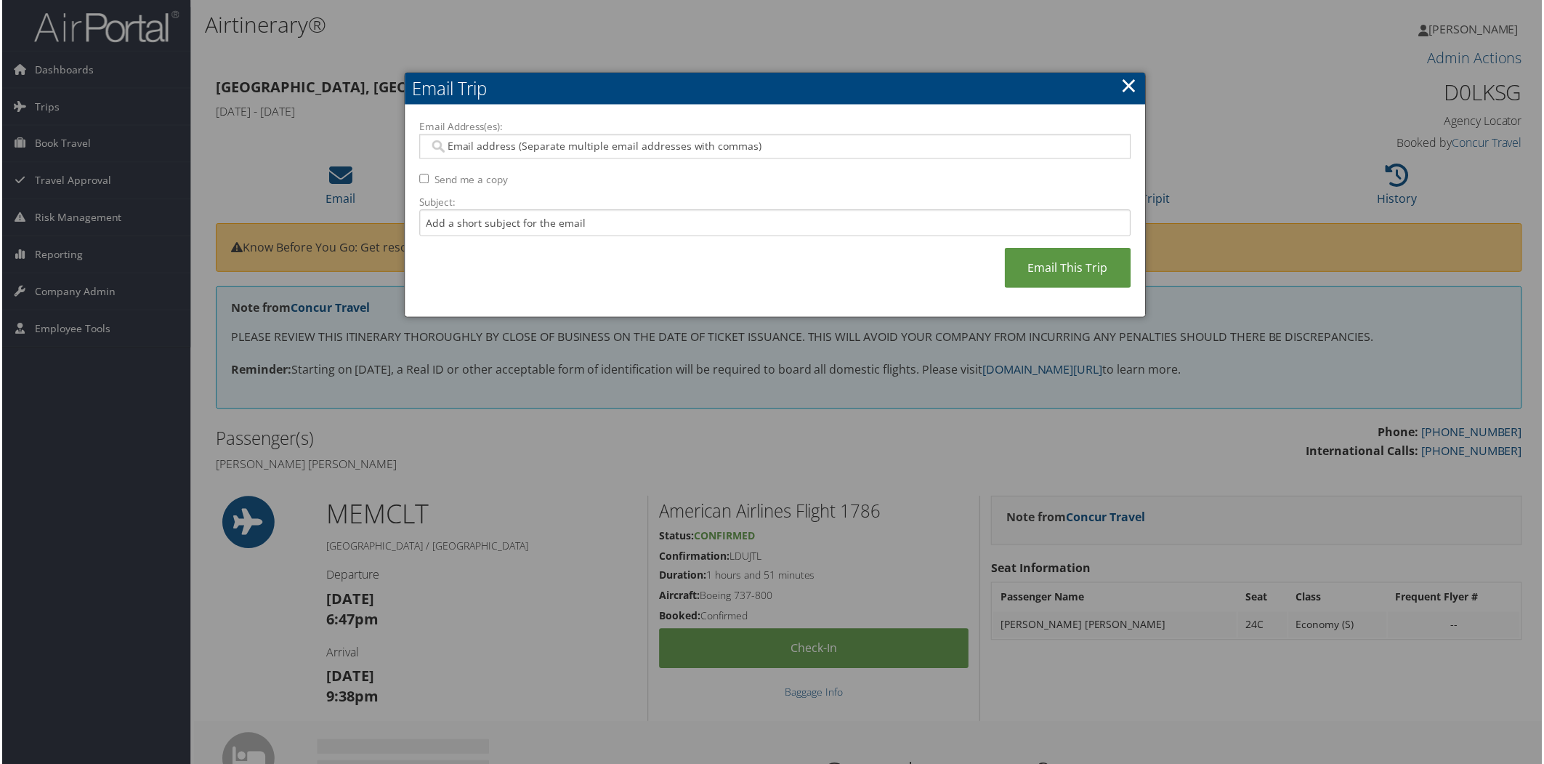
click at [578, 142] on input "Email Address(es):" at bounding box center [775, 147] width 694 height 15
type input "la"
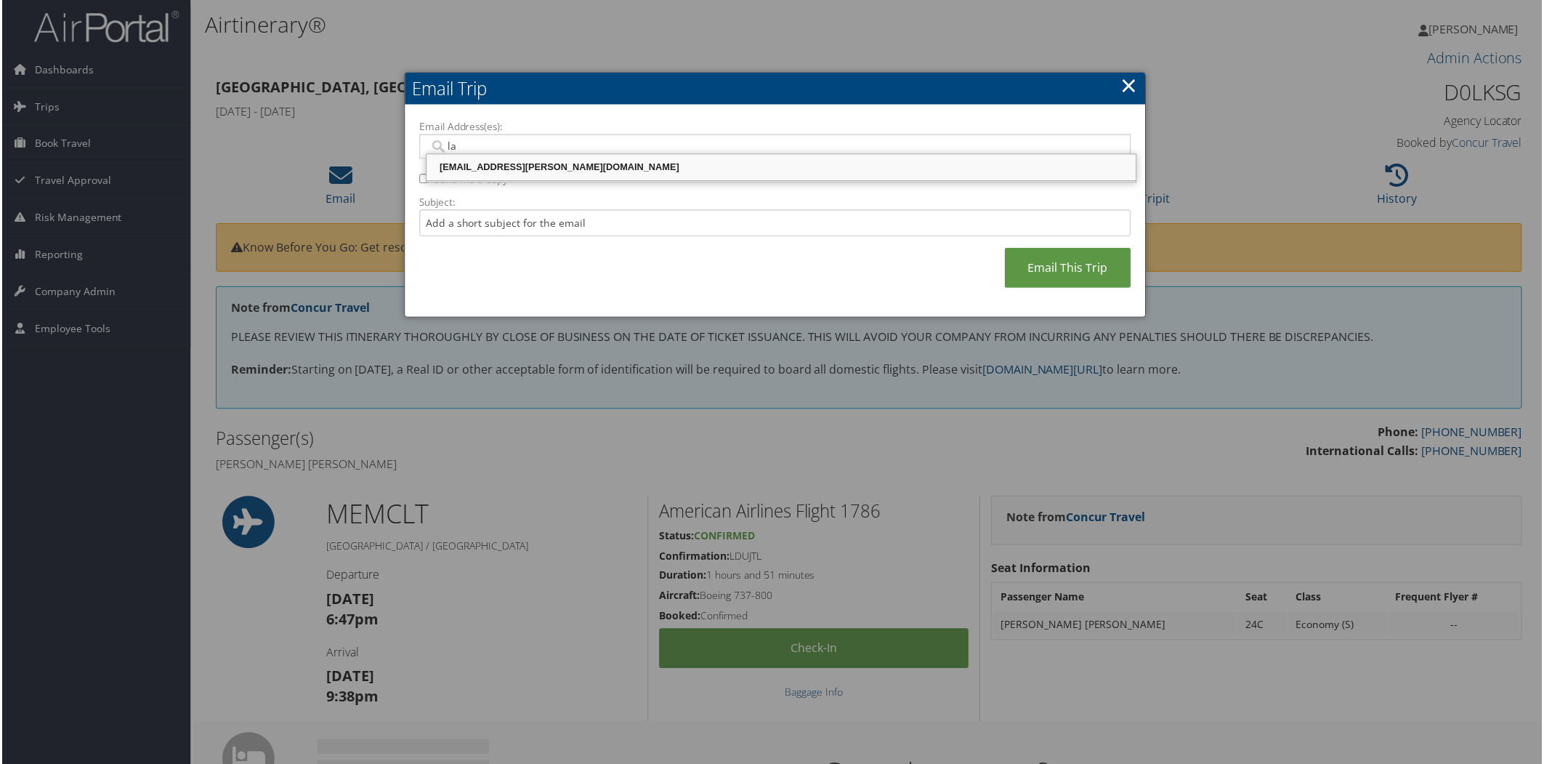
click at [581, 163] on div "Lauren.Dammeyer@uigi.com" at bounding box center [781, 168] width 707 height 15
type input "Lauren.Dammeyer@uigi.com"
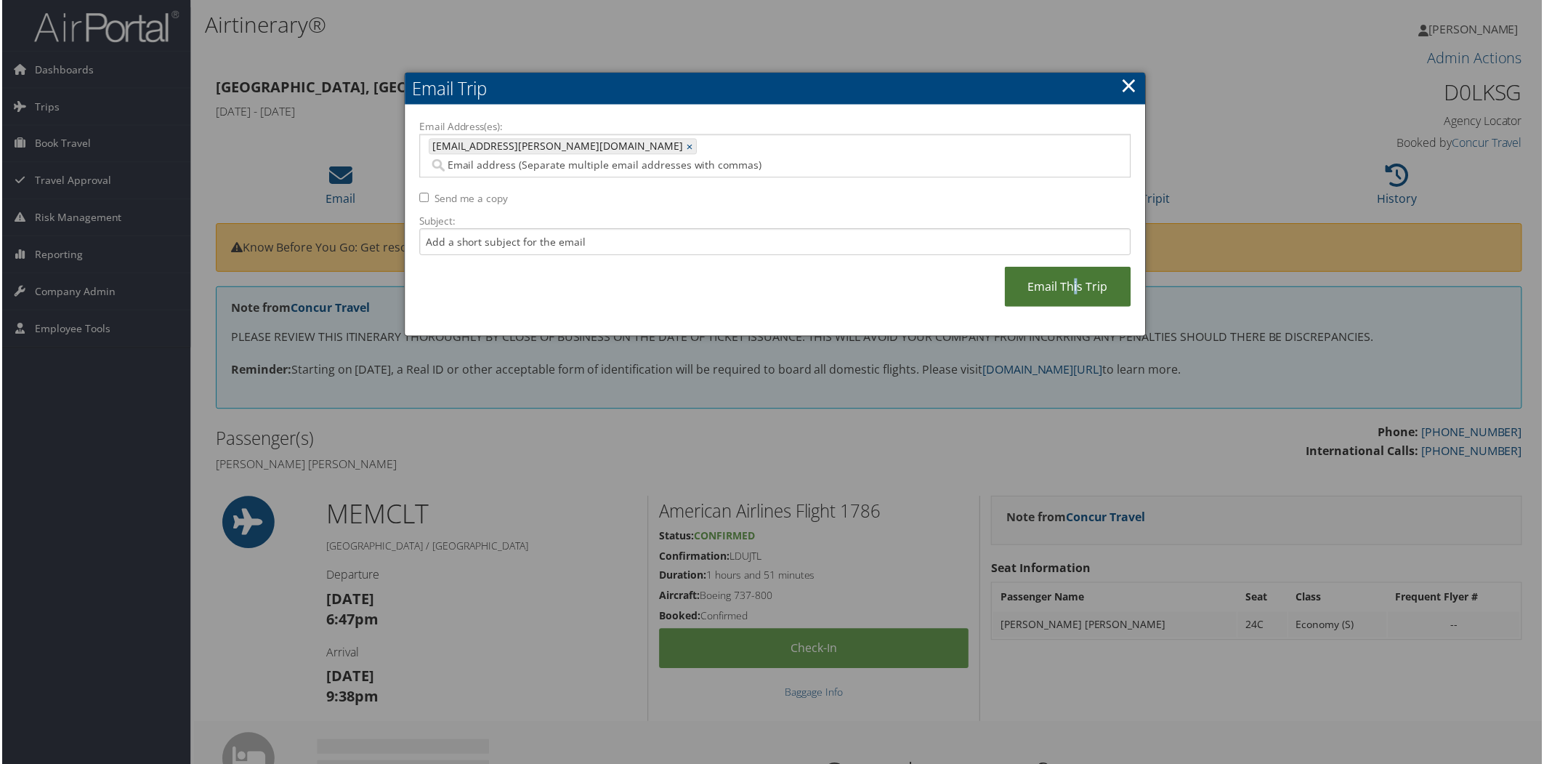
click at [1074, 267] on link "Email This Trip" at bounding box center [1069, 287] width 126 height 40
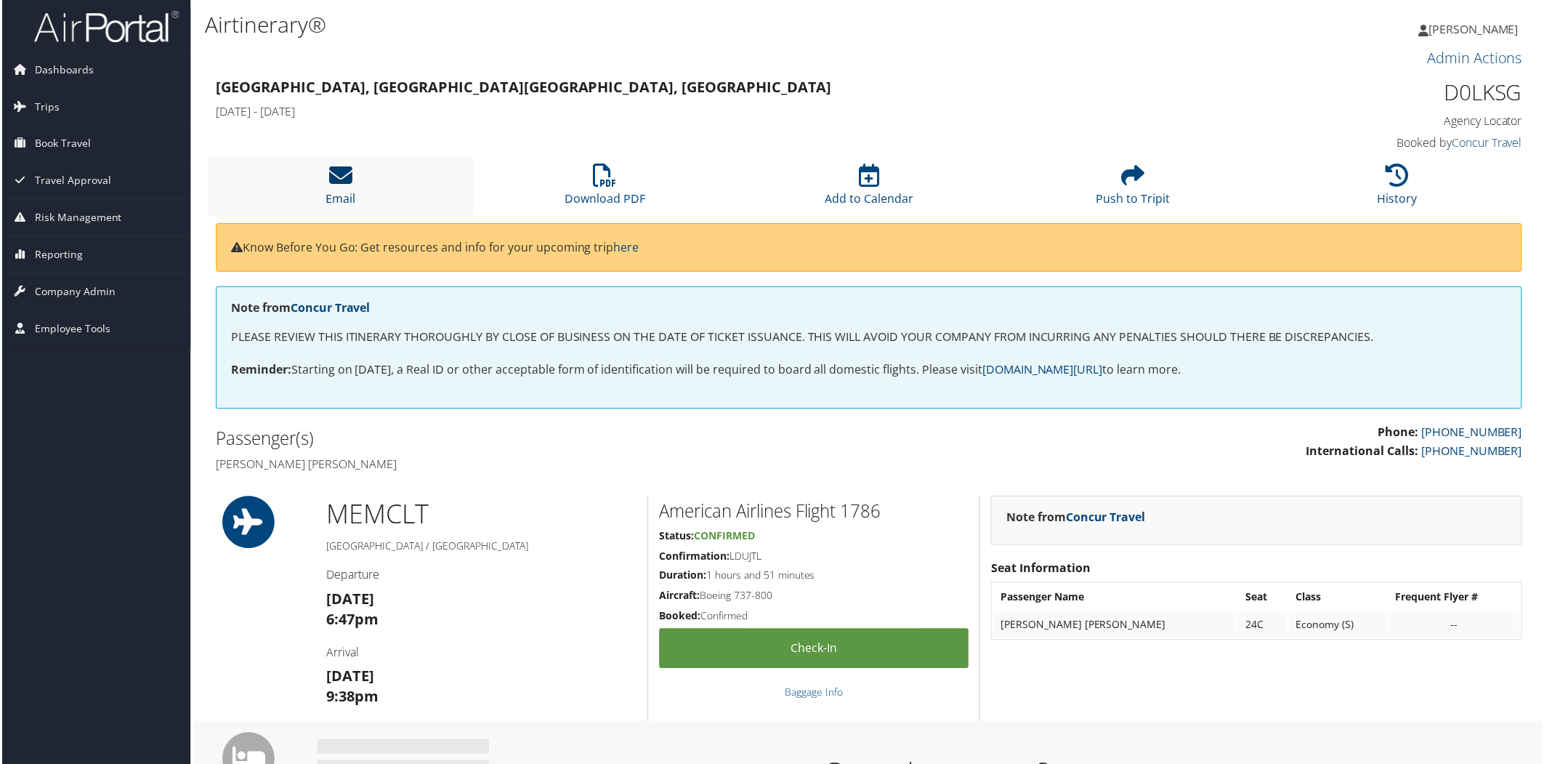
click at [342, 171] on icon at bounding box center [339, 175] width 23 height 23
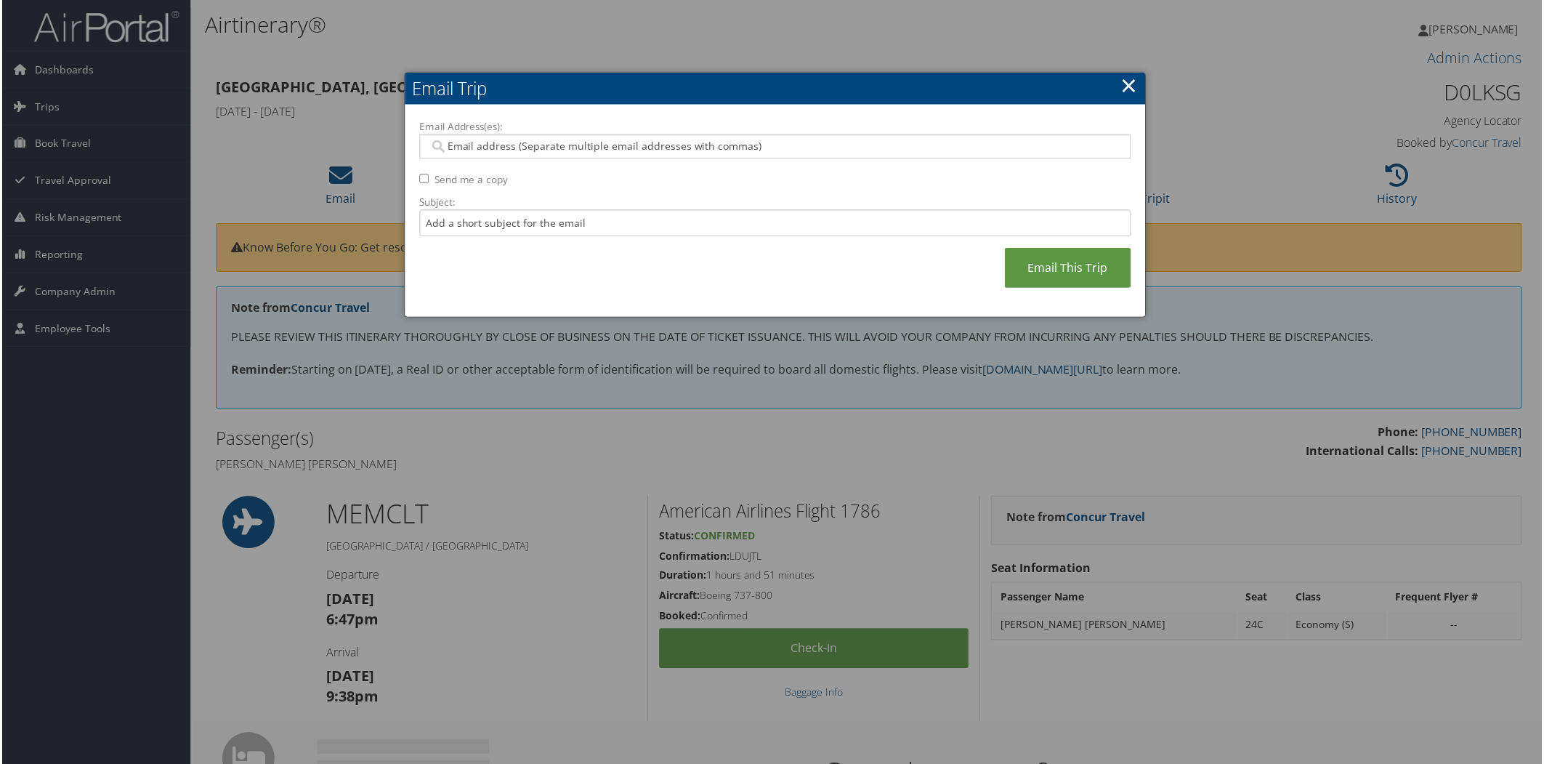
click at [445, 148] on input "Email Address(es):" at bounding box center [775, 147] width 694 height 15
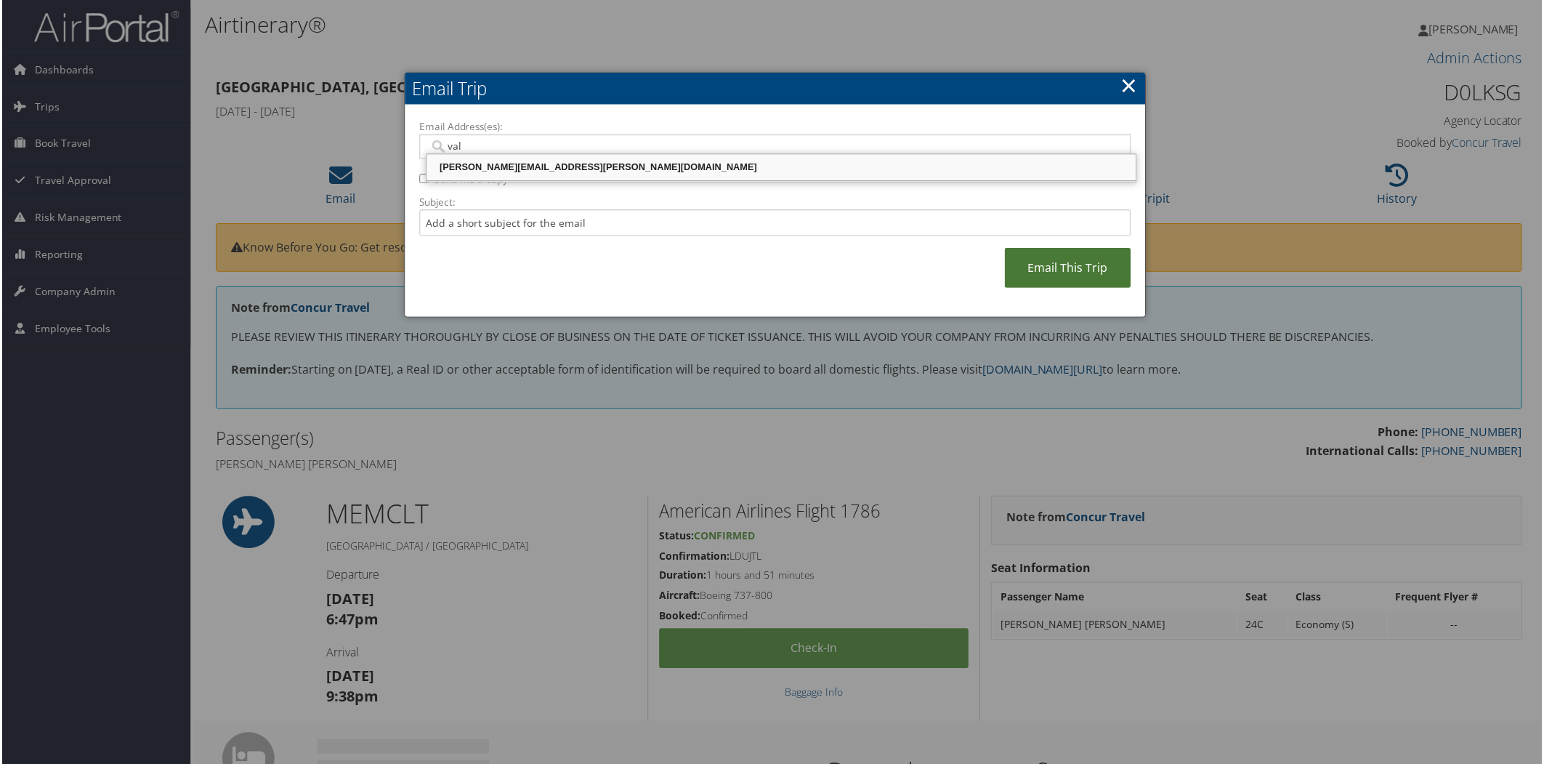
type input "val"
click at [1098, 260] on link "Email This Trip" at bounding box center [1069, 269] width 126 height 40
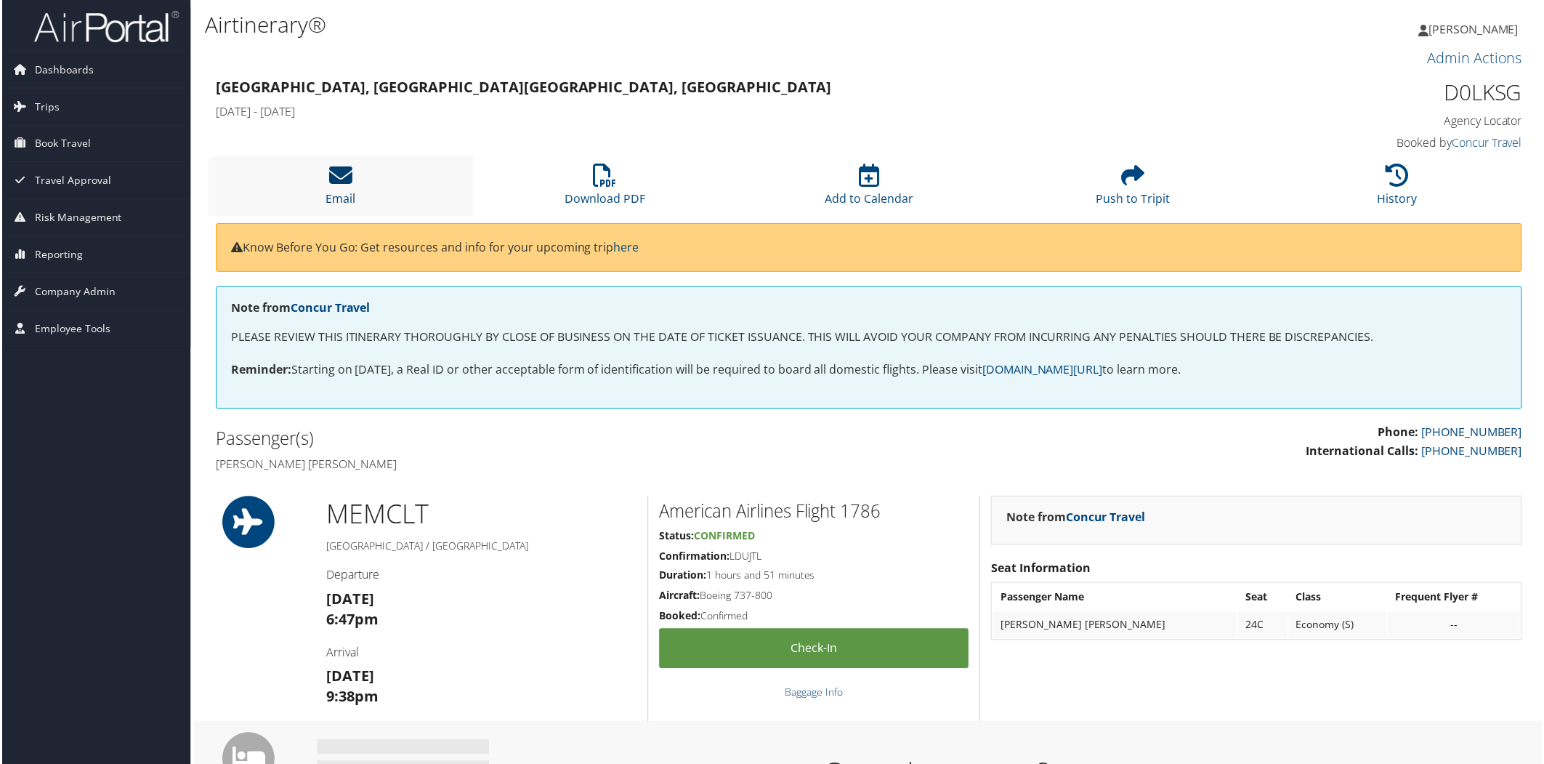
click at [340, 165] on icon at bounding box center [339, 175] width 23 height 23
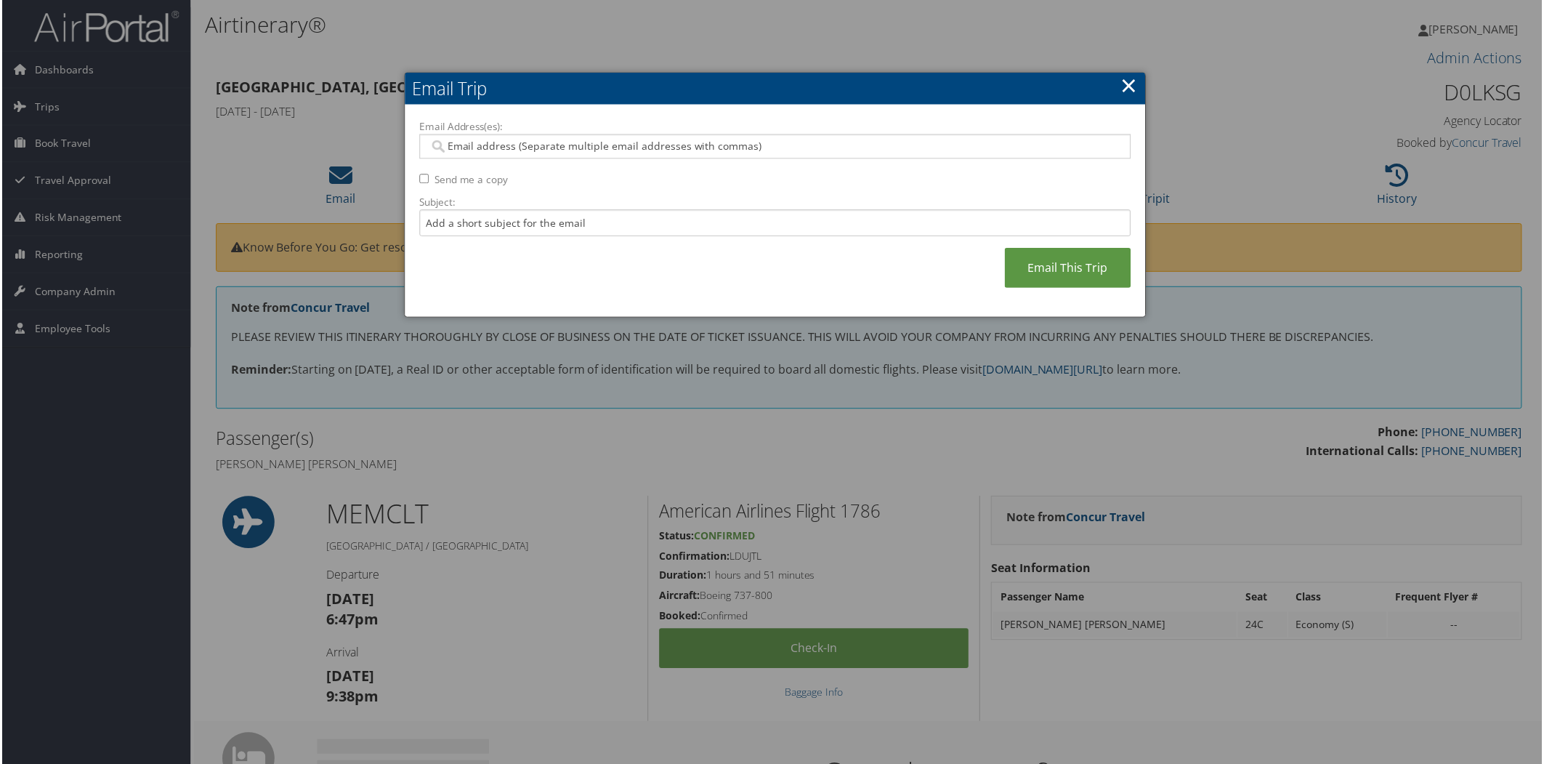
click at [509, 153] on input "Email Address(es):" at bounding box center [775, 147] width 694 height 15
type input "lau"
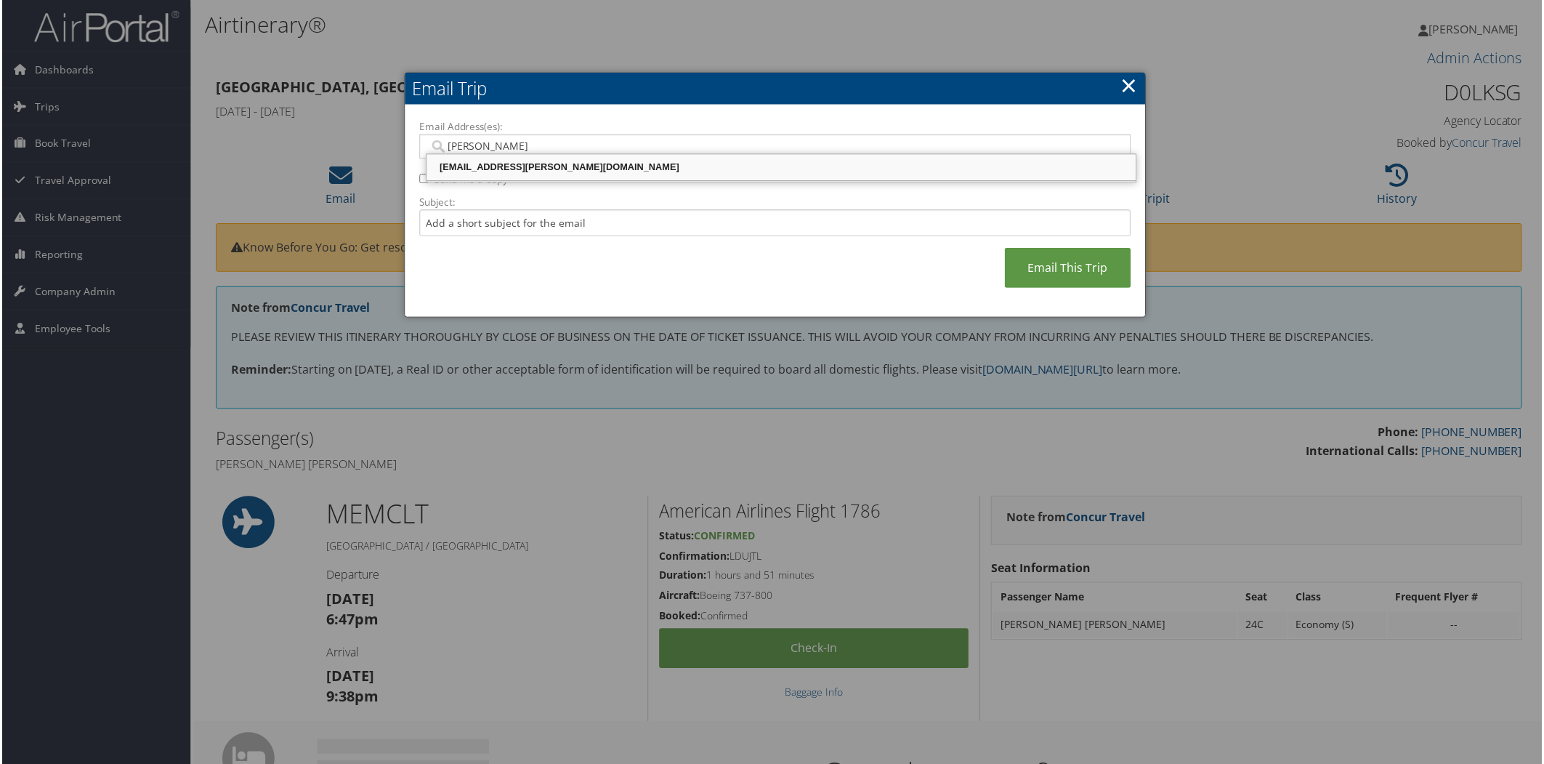
click at [526, 164] on div "Lauren.Dammeyer@uigi.com" at bounding box center [781, 168] width 707 height 15
type input "Lauren.Dammeyer@uigi.com"
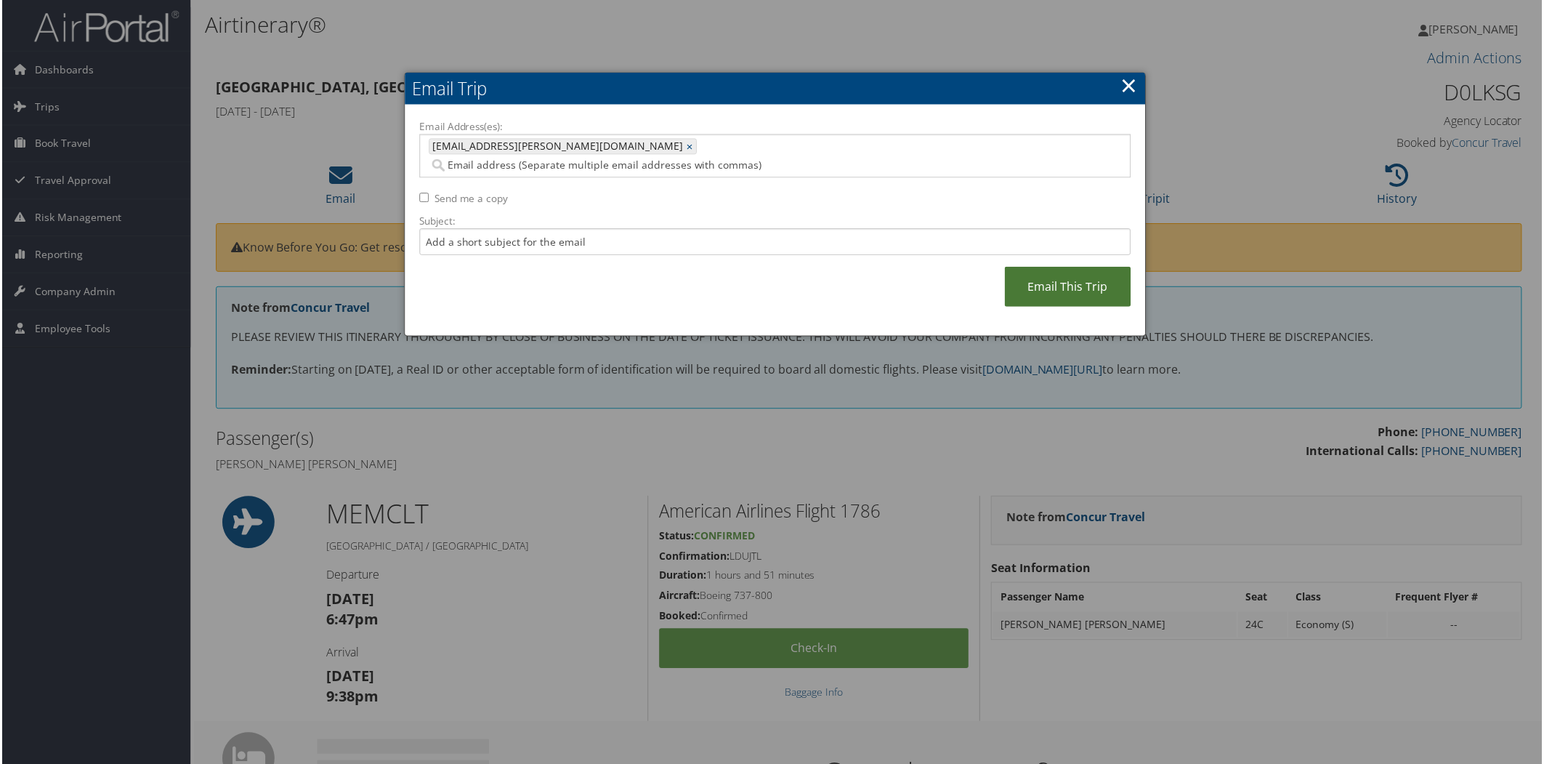
click at [1070, 275] on link "Email This Trip" at bounding box center [1069, 287] width 126 height 40
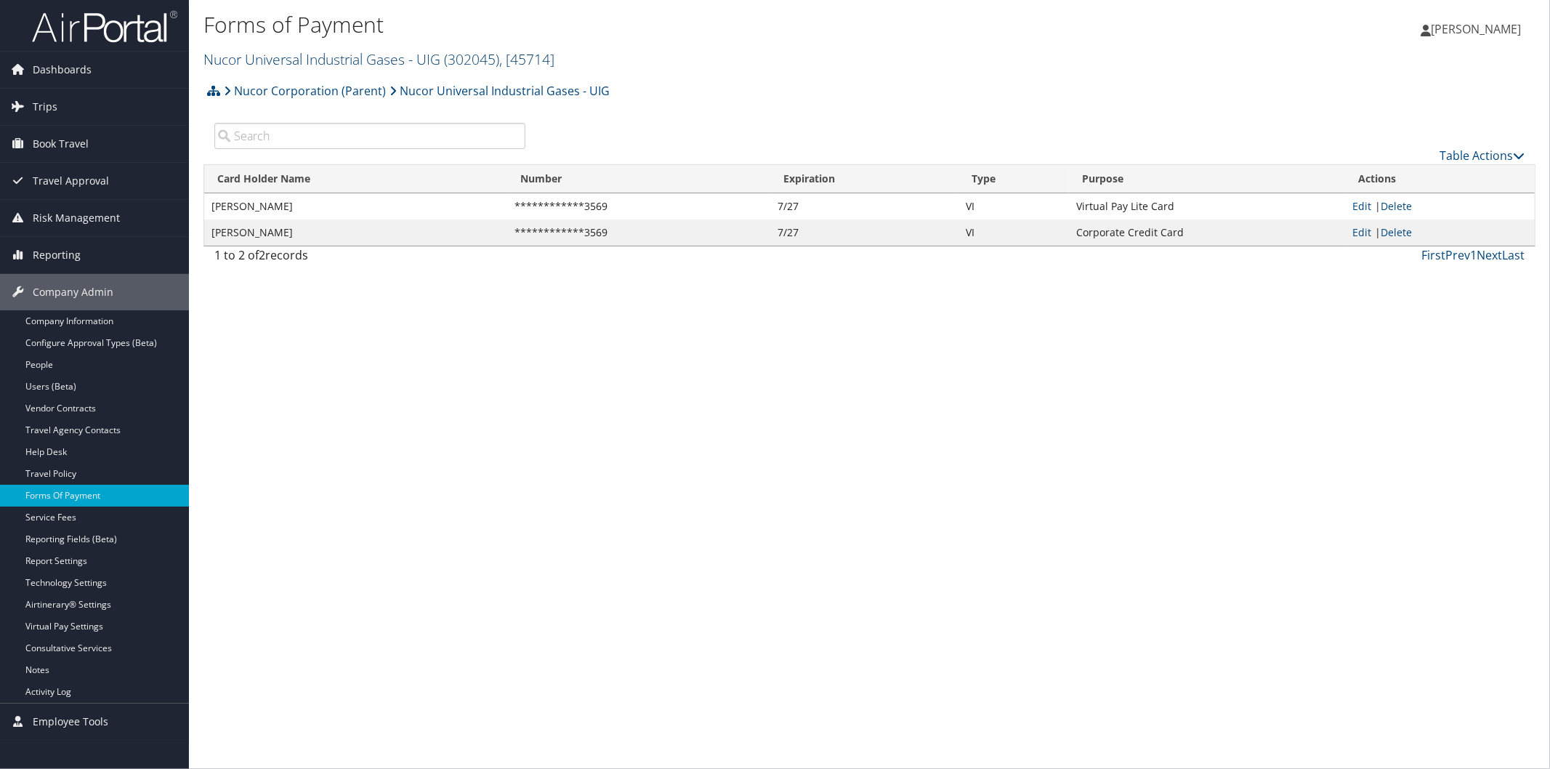
click at [315, 59] on link "Nucor Universal Industrial Gases - UIG ( 302045 ) , [ 45714 ]" at bounding box center [378, 59] width 351 height 20
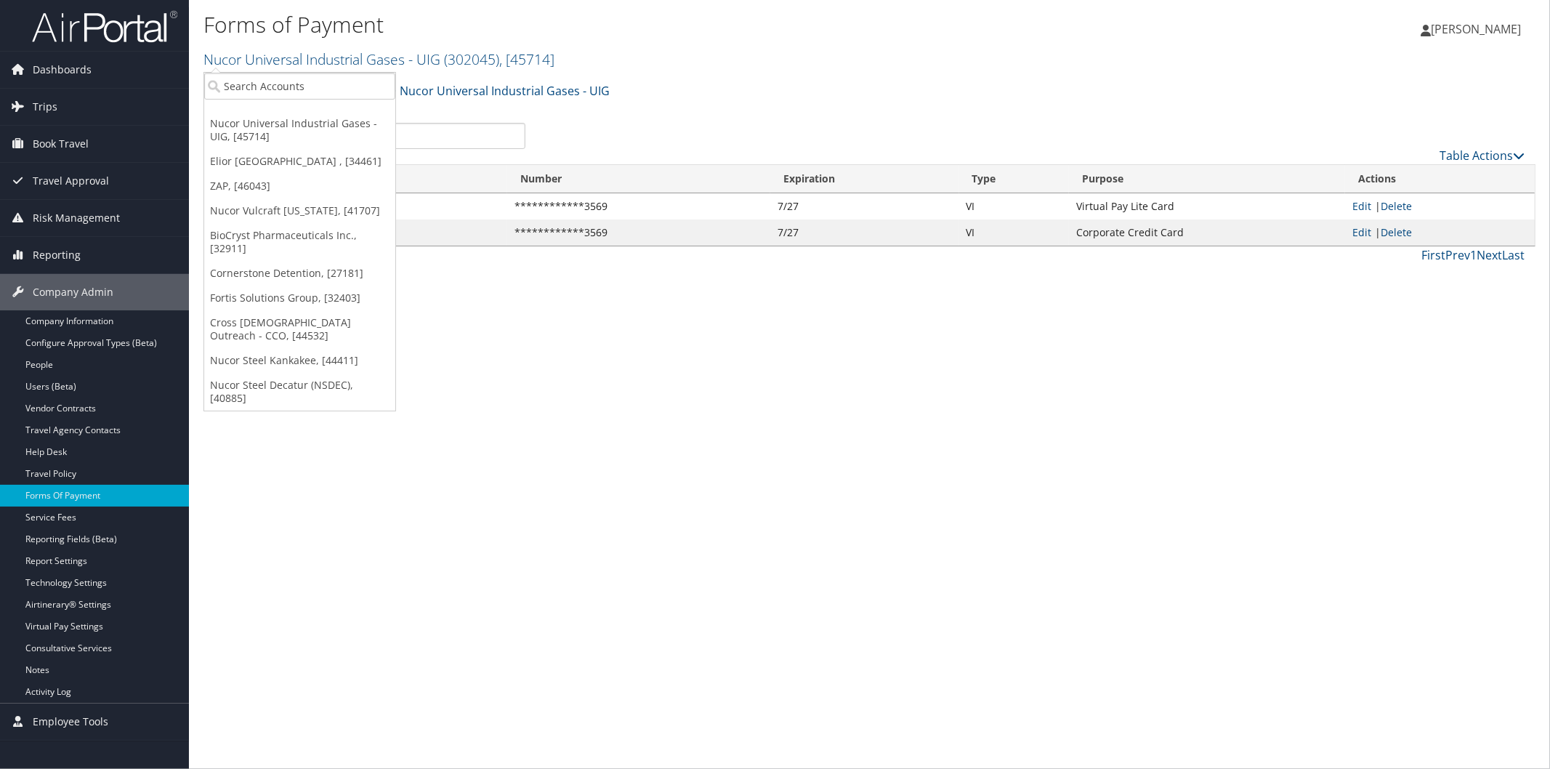
drag, startPoint x: 816, startPoint y: 110, endPoint x: 809, endPoint y: 108, distance: 7.8
click at [815, 109] on div "Nucor Corporation (Parent) Nucor Universal Industrial Gases - UIG Account Struc…" at bounding box center [869, 95] width 1332 height 39
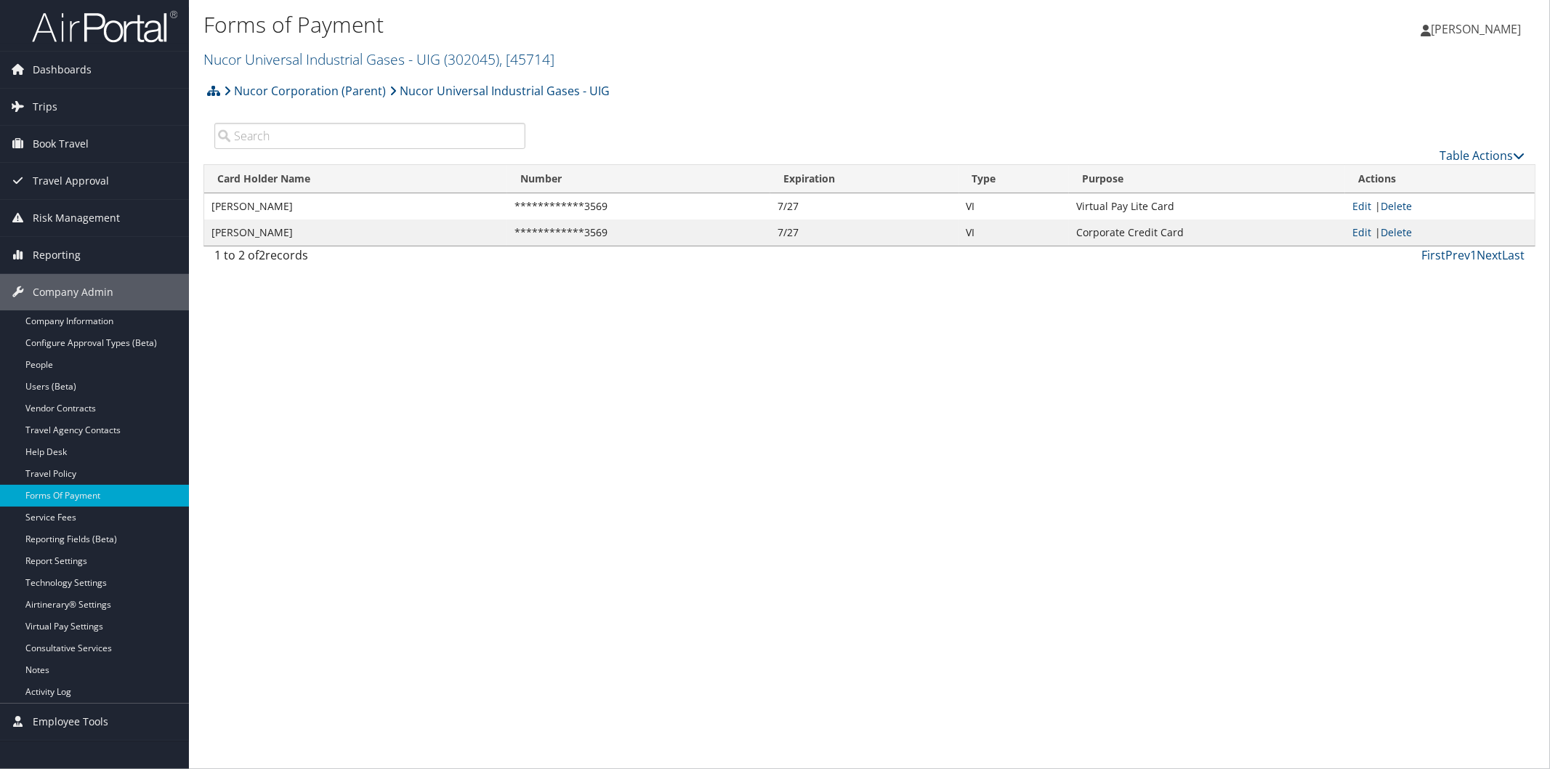
click at [160, 18] on img at bounding box center [104, 26] width 145 height 34
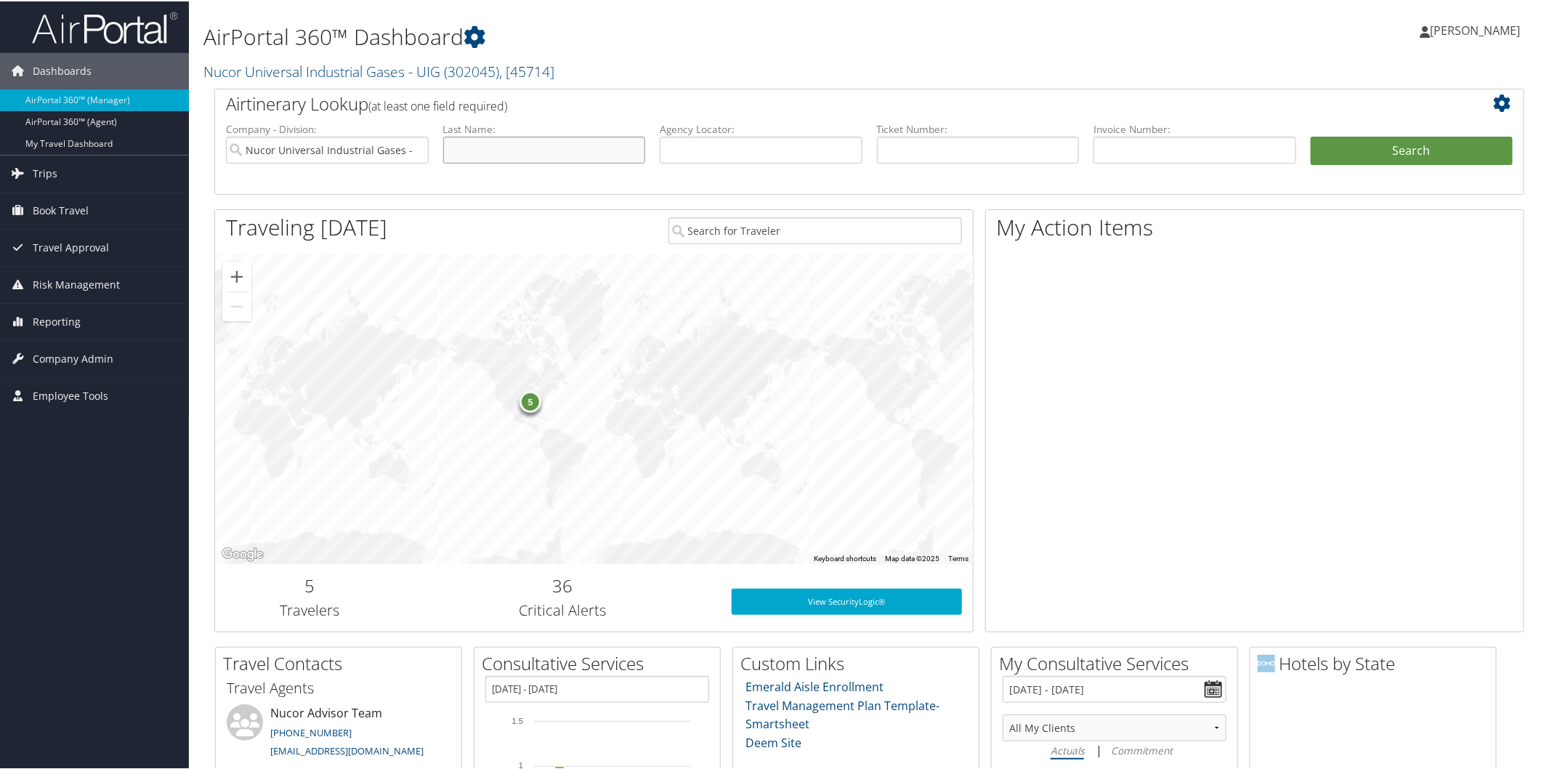
click at [599, 148] on input "text" at bounding box center [544, 148] width 203 height 27
type input "[PERSON_NAME]"
click at [1311, 135] on button "Search" at bounding box center [1412, 149] width 203 height 29
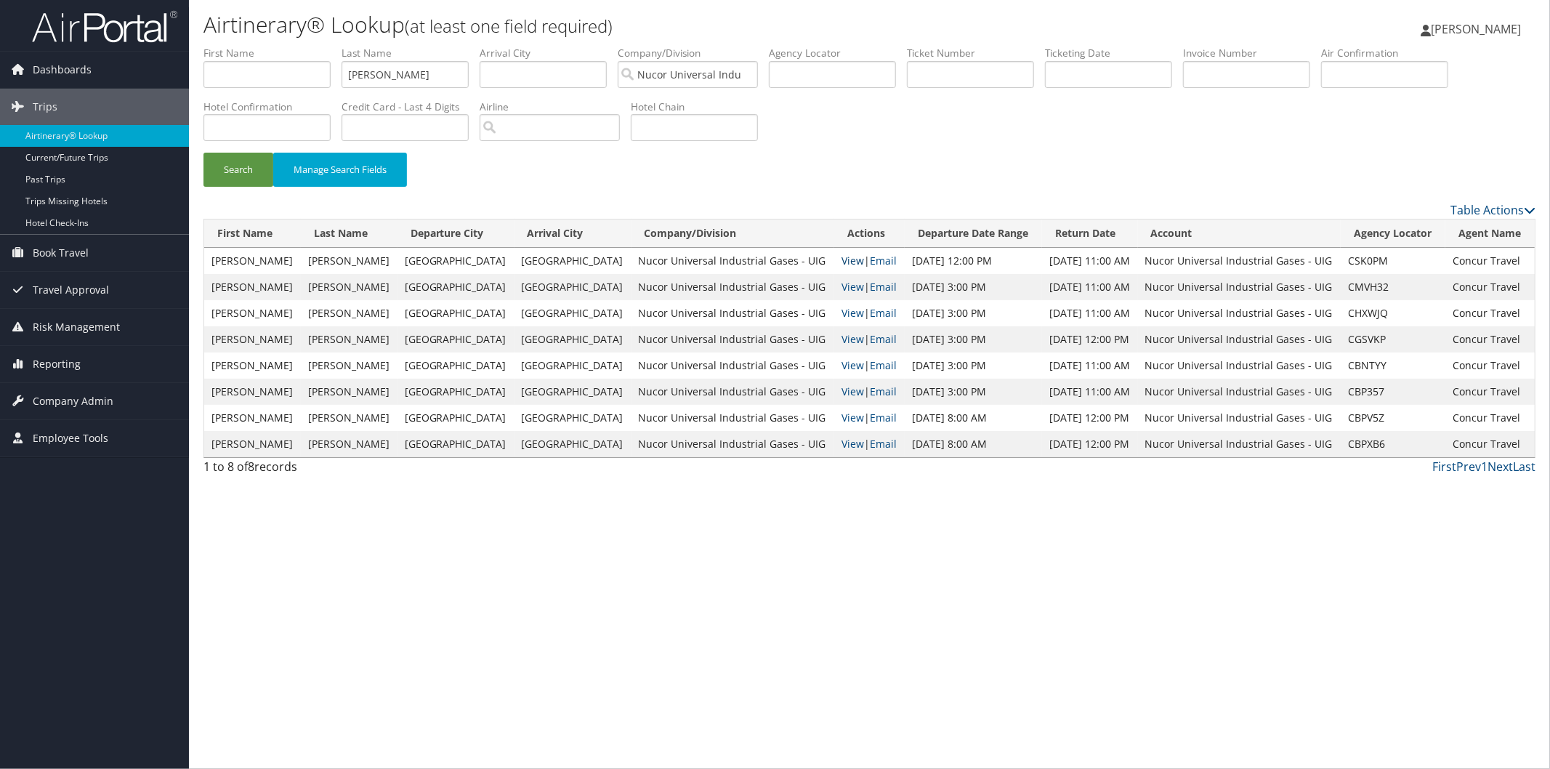
click at [842, 262] on link "View" at bounding box center [853, 261] width 23 height 14
click at [459, 84] on li "Last Name currie" at bounding box center [411, 72] width 138 height 53
click at [455, 76] on input "currie" at bounding box center [405, 74] width 127 height 27
type input "c"
click at [236, 172] on button "Search" at bounding box center [238, 170] width 70 height 34
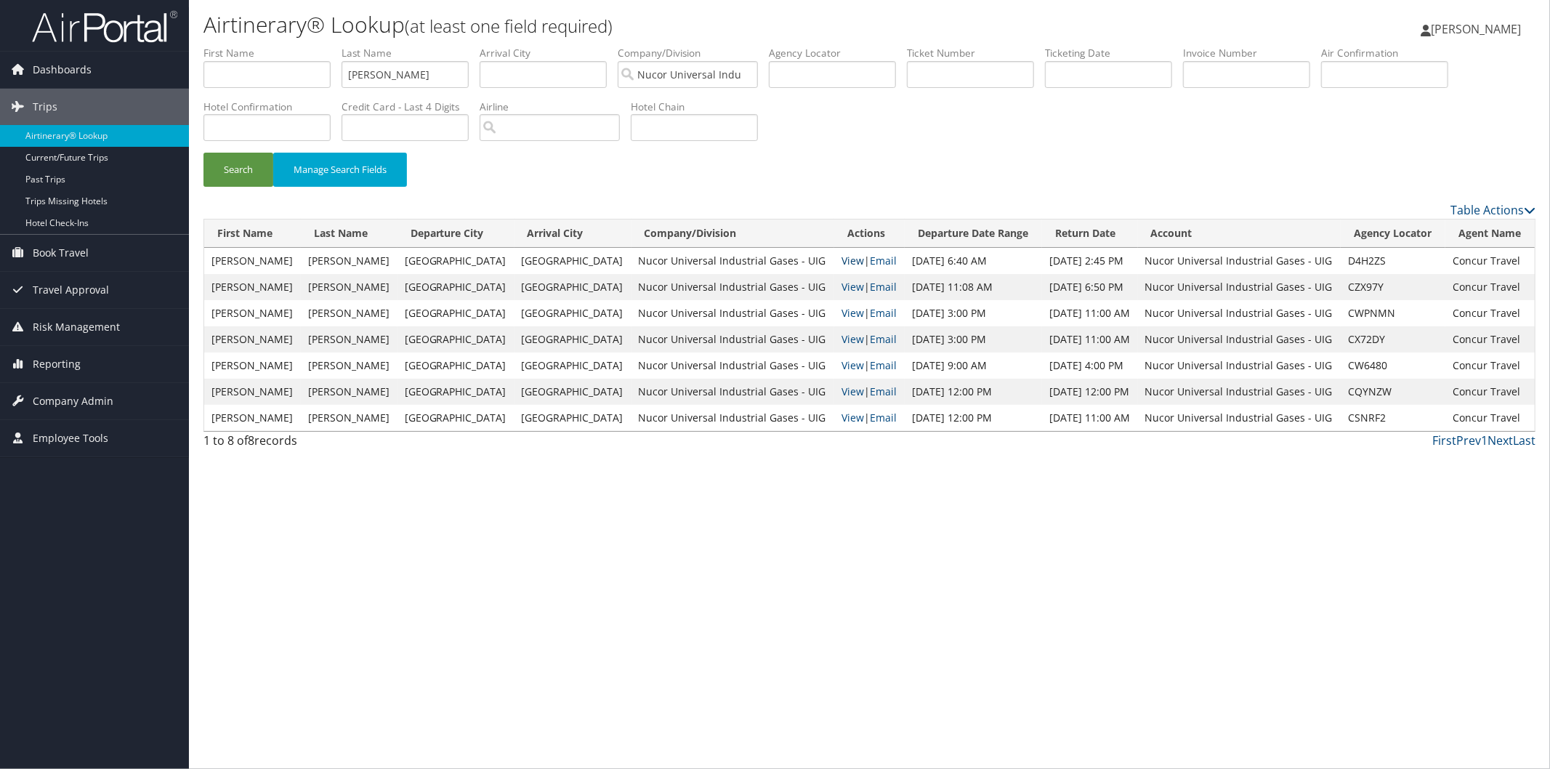
click at [842, 259] on link "View" at bounding box center [853, 261] width 23 height 14
click at [421, 67] on input "ward" at bounding box center [405, 74] width 127 height 27
type input "w"
click at [238, 179] on button "Search" at bounding box center [238, 170] width 70 height 34
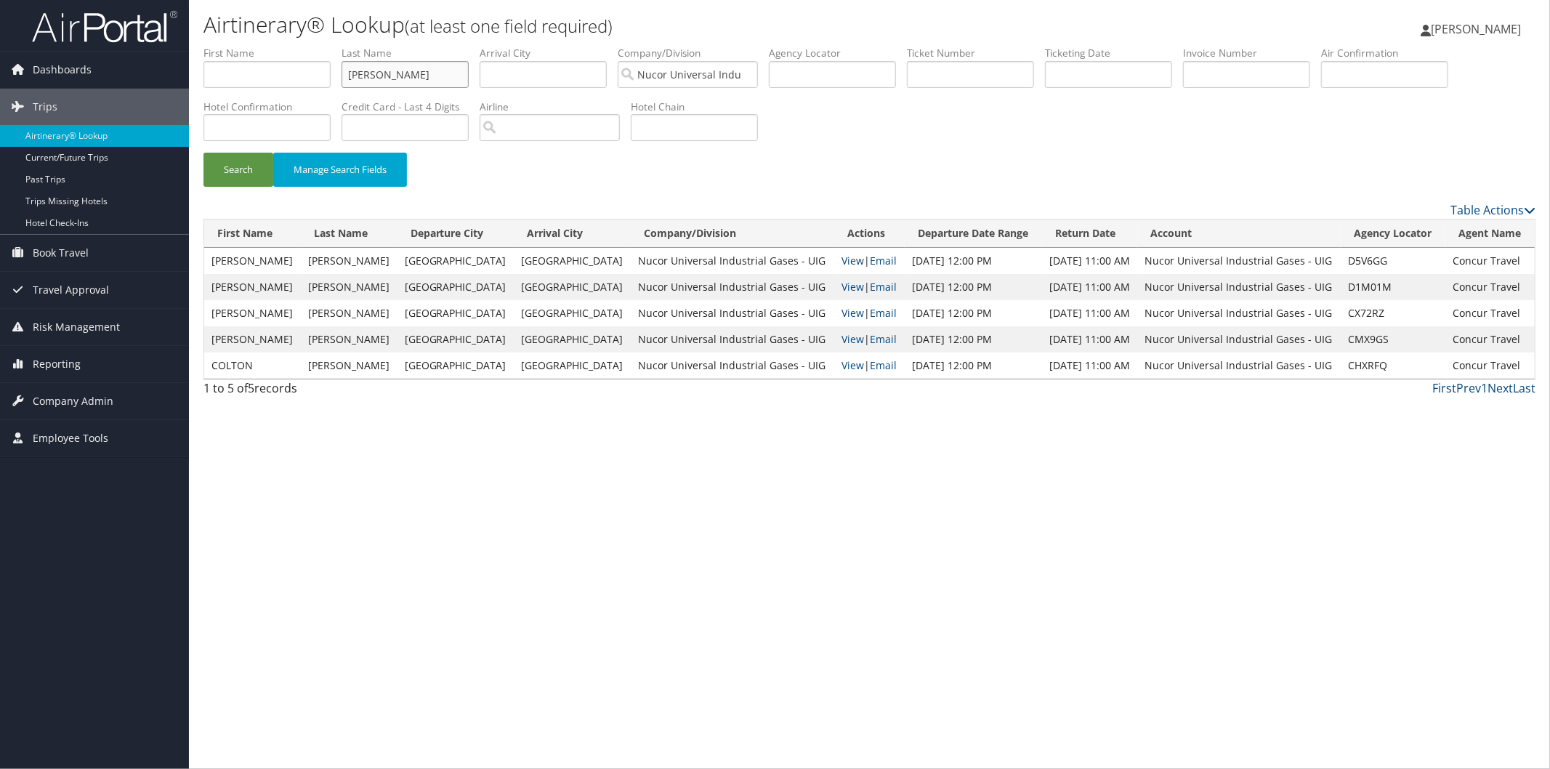
click at [467, 70] on body "Menu Dashboards ► AirPortal 360™ (Manager) AirPortal 360™ (Agent) My Travel Das…" at bounding box center [775, 384] width 1550 height 769
type input "n"
type input "smallman"
click at [255, 171] on button "Search" at bounding box center [238, 170] width 70 height 34
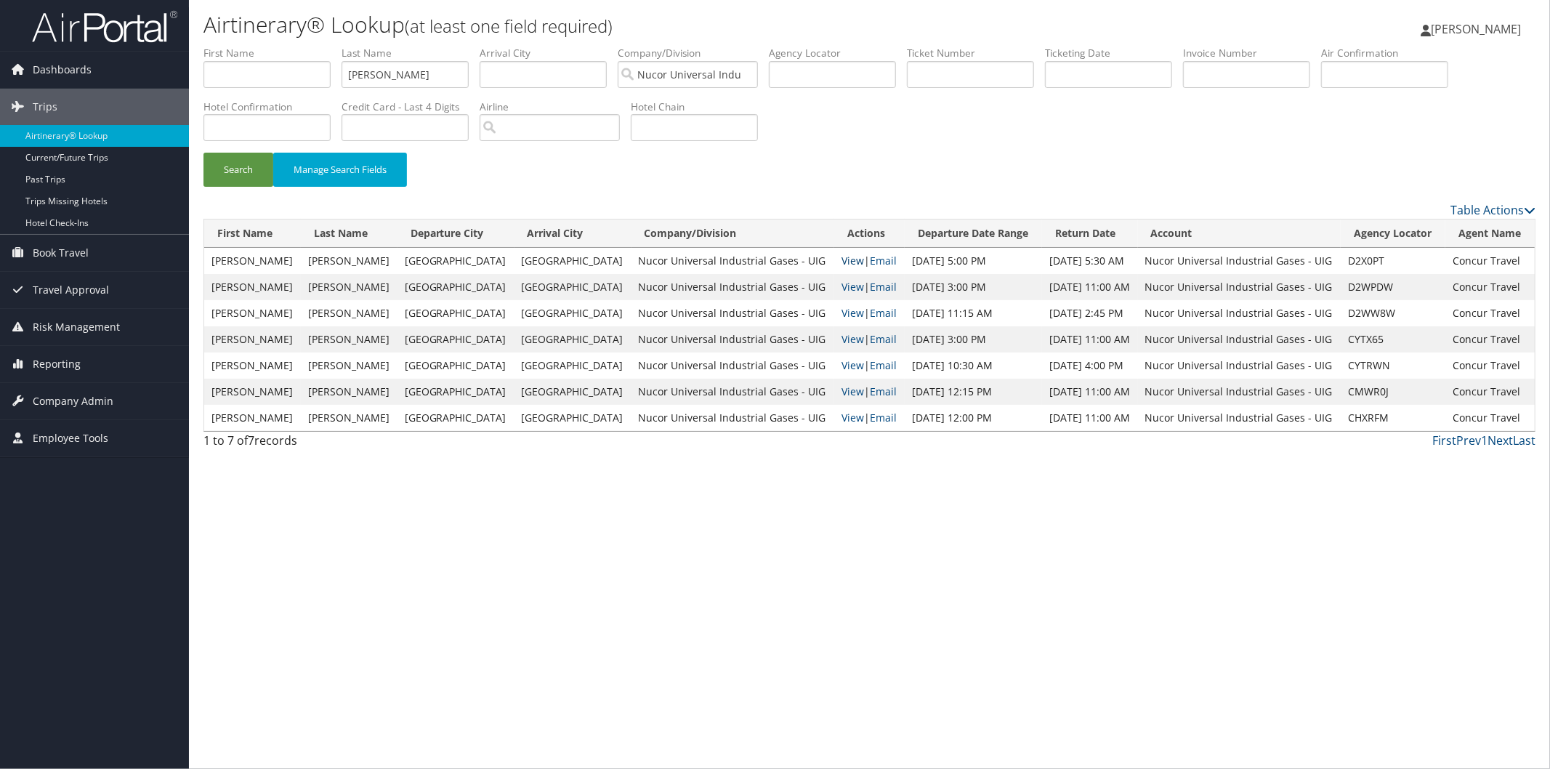
click at [842, 260] on link "View" at bounding box center [853, 261] width 23 height 14
click at [842, 258] on link "View" at bounding box center [853, 261] width 23 height 14
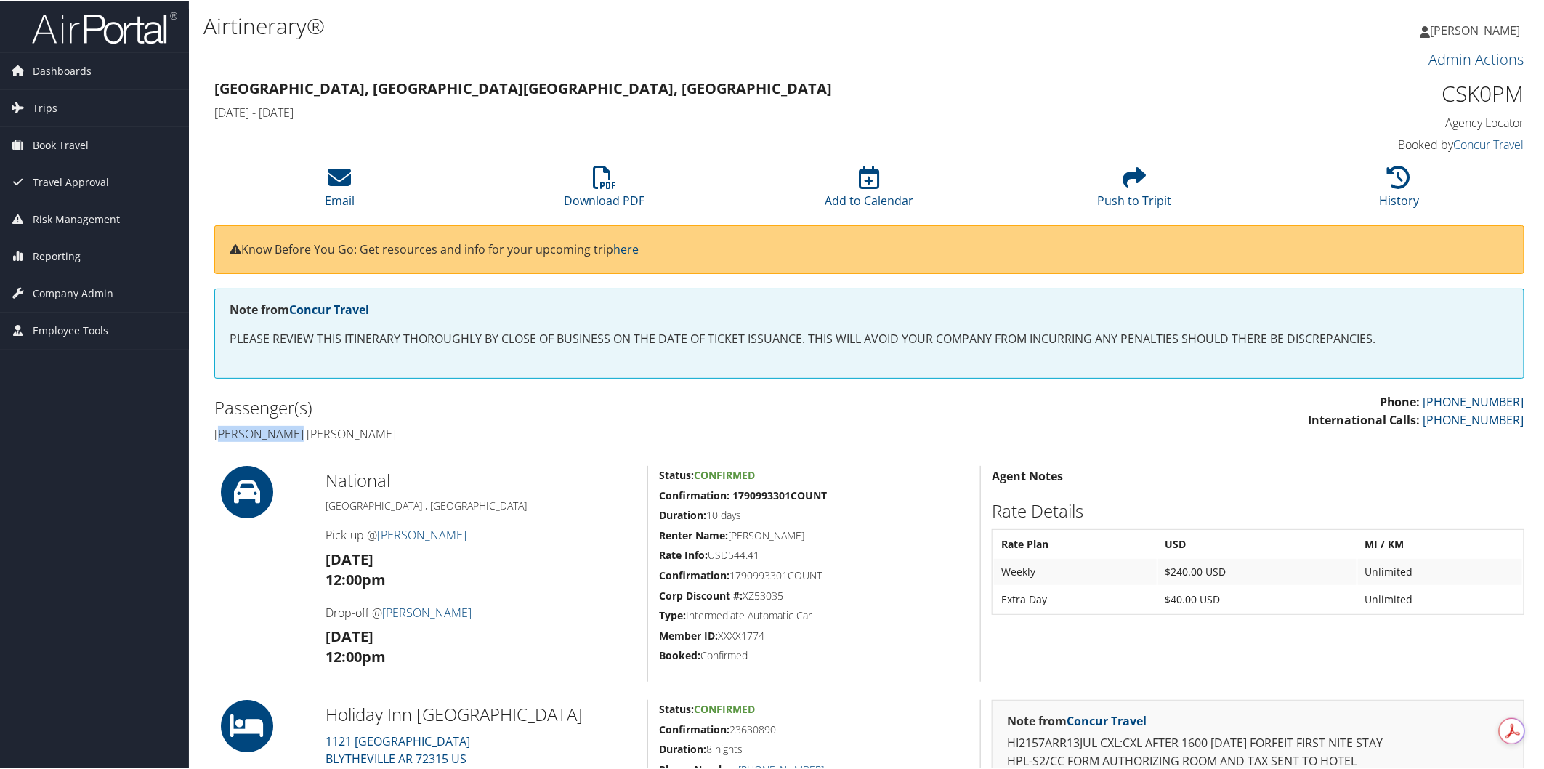
drag, startPoint x: 218, startPoint y: 430, endPoint x: 294, endPoint y: 438, distance: 76.0
click at [294, 438] on h4 "Tyler gene Currie" at bounding box center [536, 432] width 645 height 16
drag, startPoint x: 214, startPoint y: 431, endPoint x: 316, endPoint y: 445, distance: 102.8
click at [316, 445] on div "Admin Actions Repair Airtinerary® 85777478 Charleston, WV Memphis, TN Sat 12 Ju…" at bounding box center [869, 634] width 1332 height 1177
copy div "Tyler gene Currie"
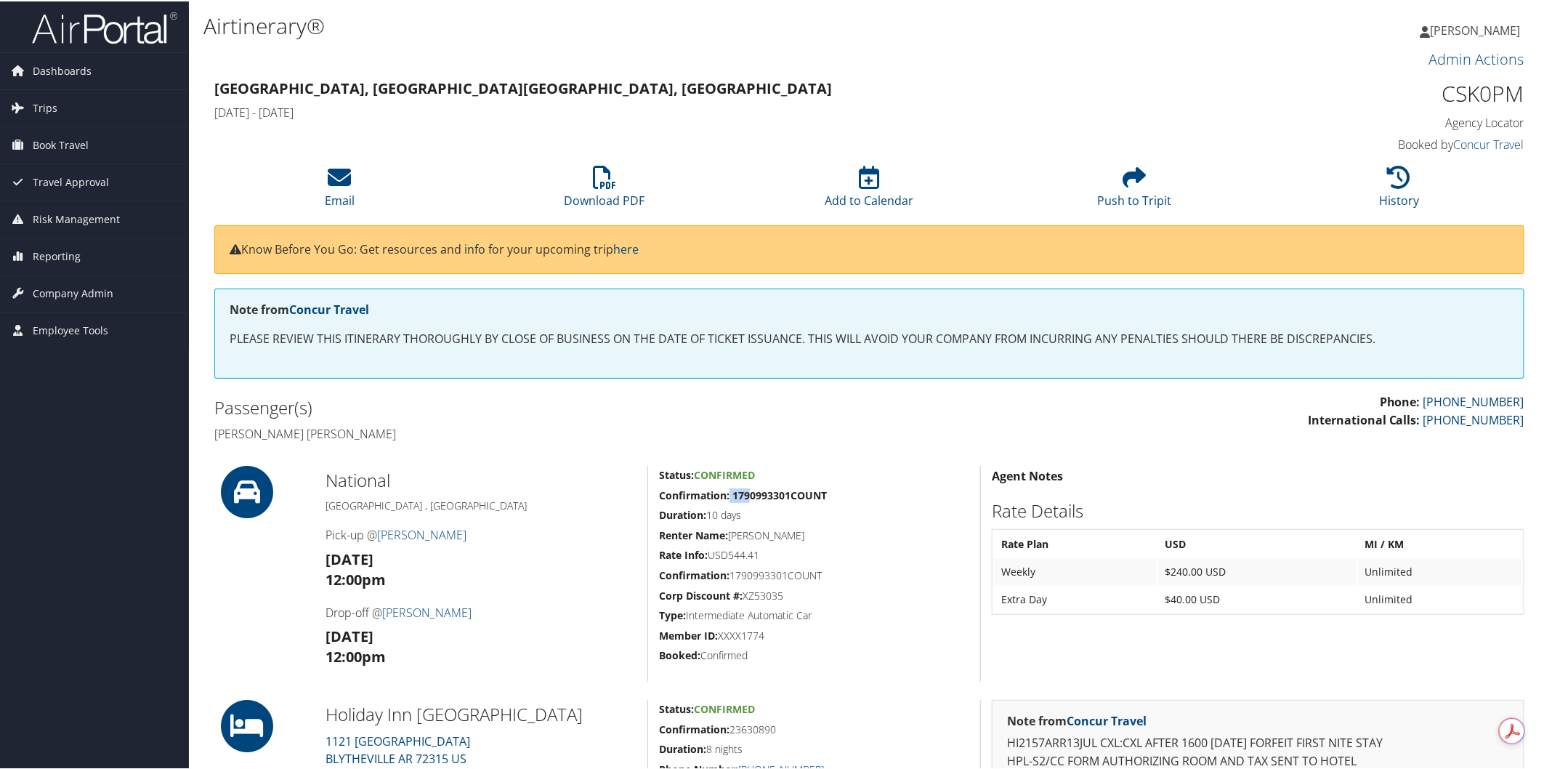
drag, startPoint x: 728, startPoint y: 495, endPoint x: 751, endPoint y: 492, distance: 22.7
click at [751, 492] on strong "Confirmation: 1790993301COUNT" at bounding box center [743, 494] width 168 height 14
click at [889, 507] on h5 "Duration: 10 days" at bounding box center [814, 514] width 310 height 15
drag, startPoint x: 732, startPoint y: 493, endPoint x: 825, endPoint y: 490, distance: 93.1
click at [825, 490] on strong "Confirmation: 1790993301COUNT" at bounding box center [743, 494] width 168 height 14
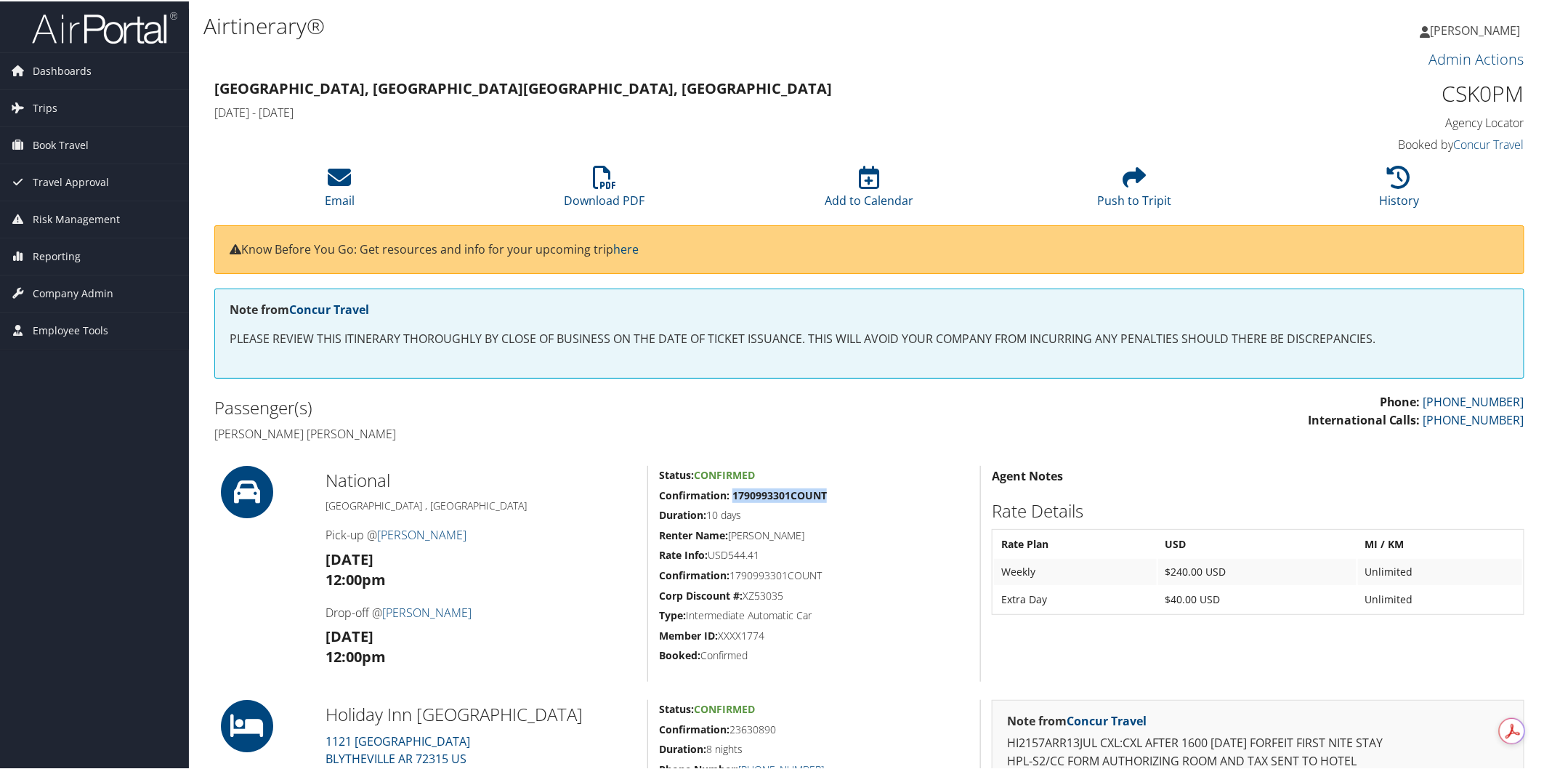
copy strong "1790993301COUNT"
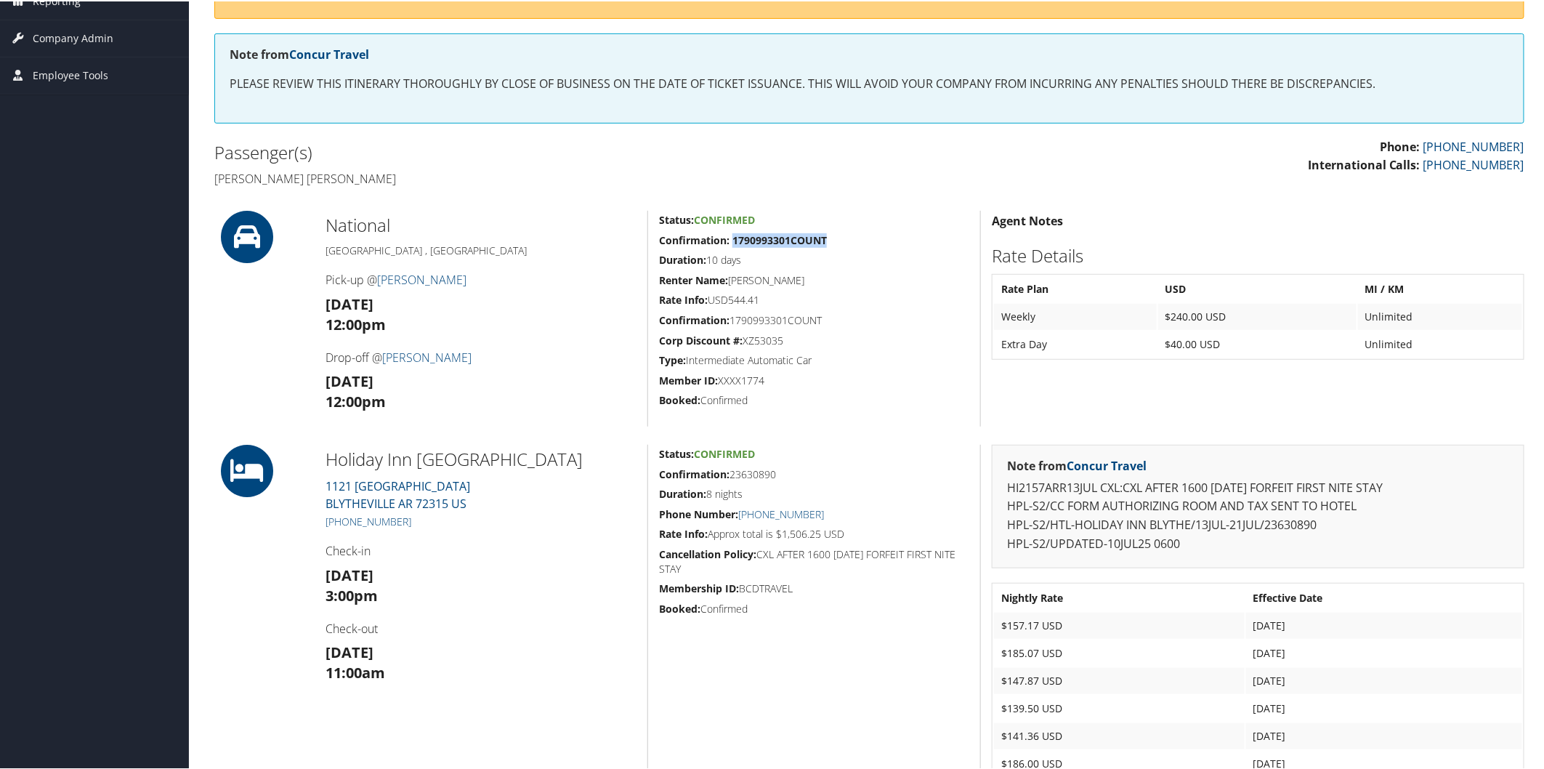
scroll to position [260, 0]
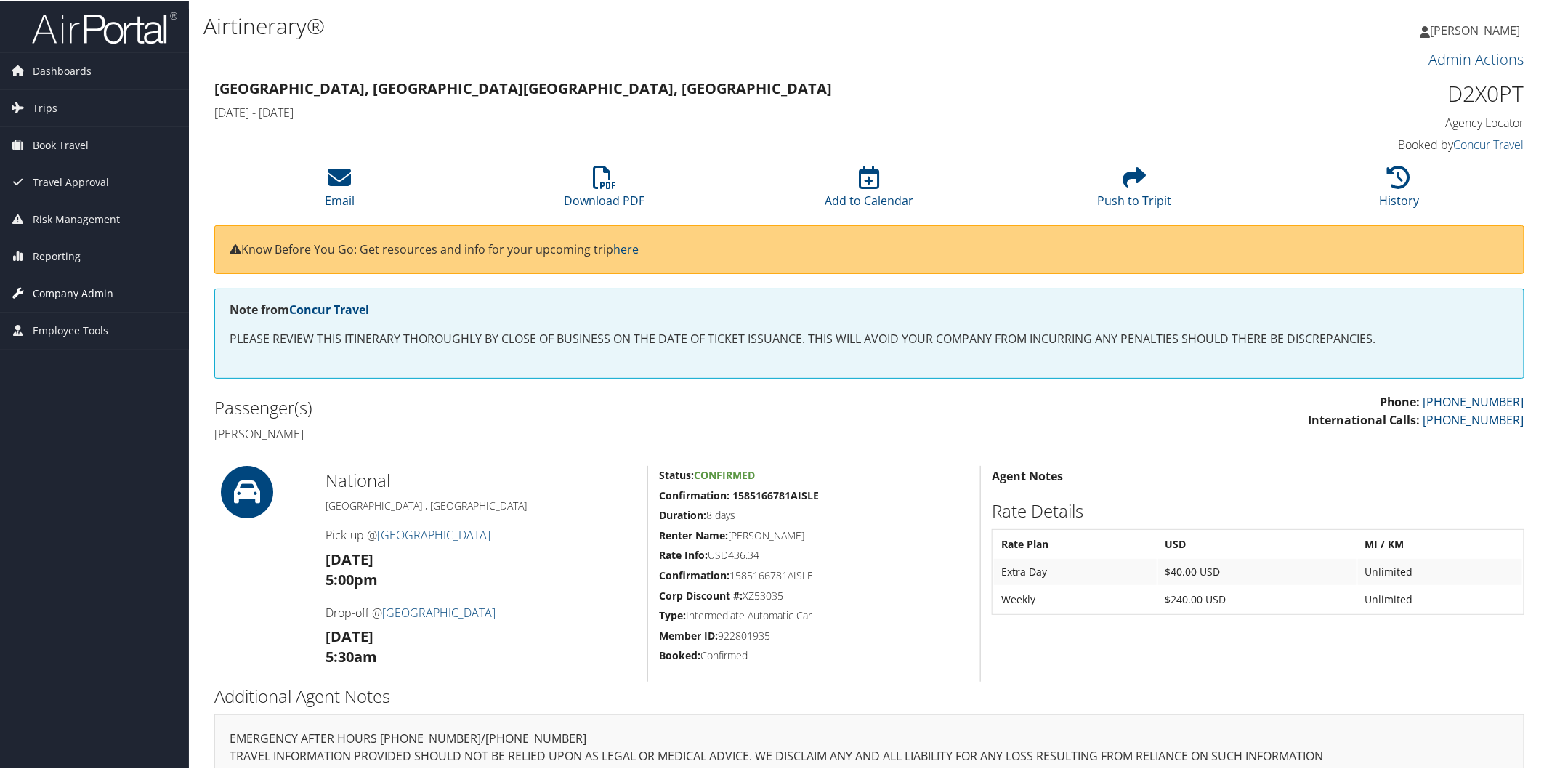
click at [63, 289] on span "Company Admin" at bounding box center [73, 292] width 81 height 36
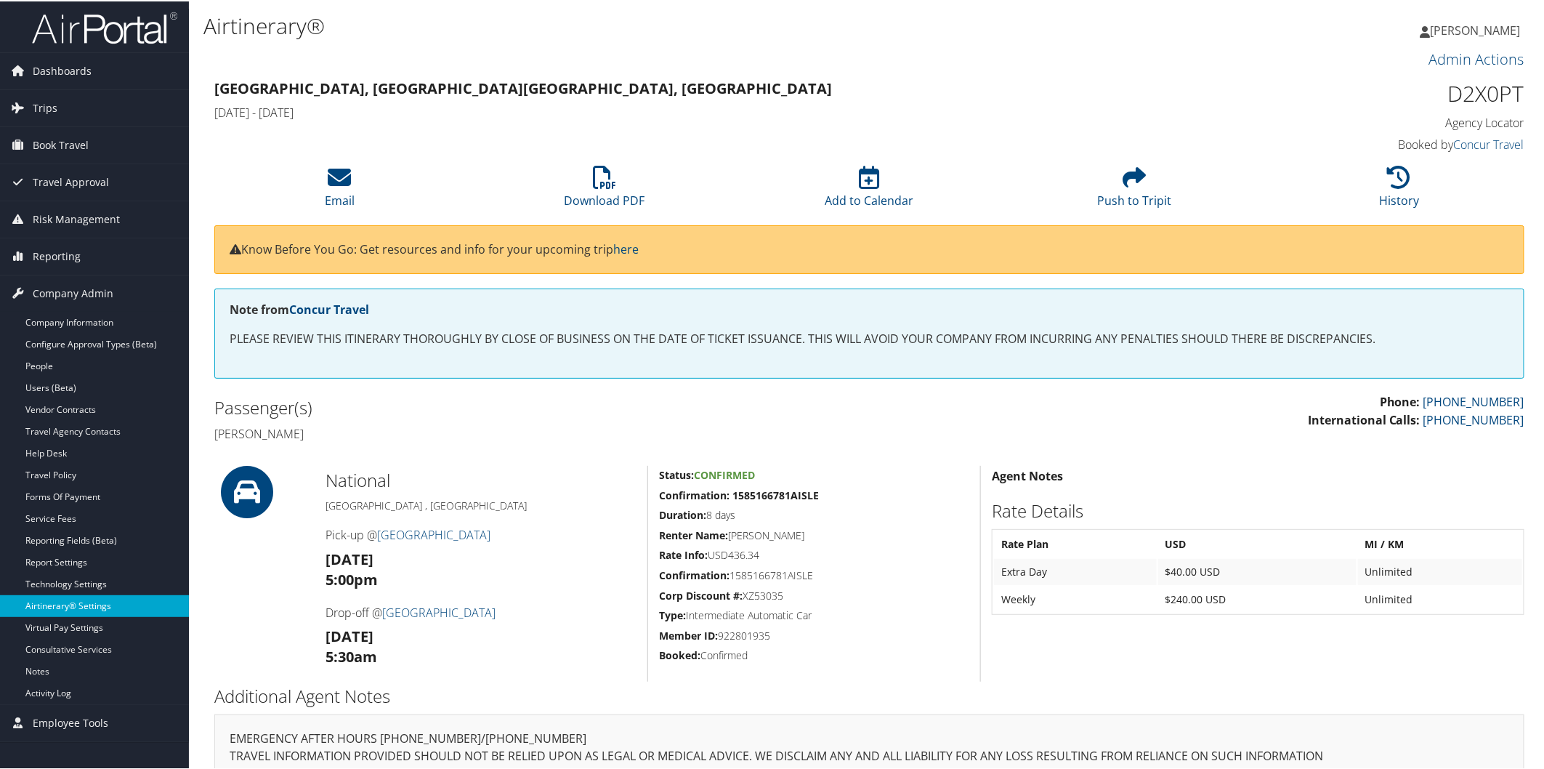
click at [63, 594] on link "Airtinerary® Settings" at bounding box center [94, 605] width 189 height 22
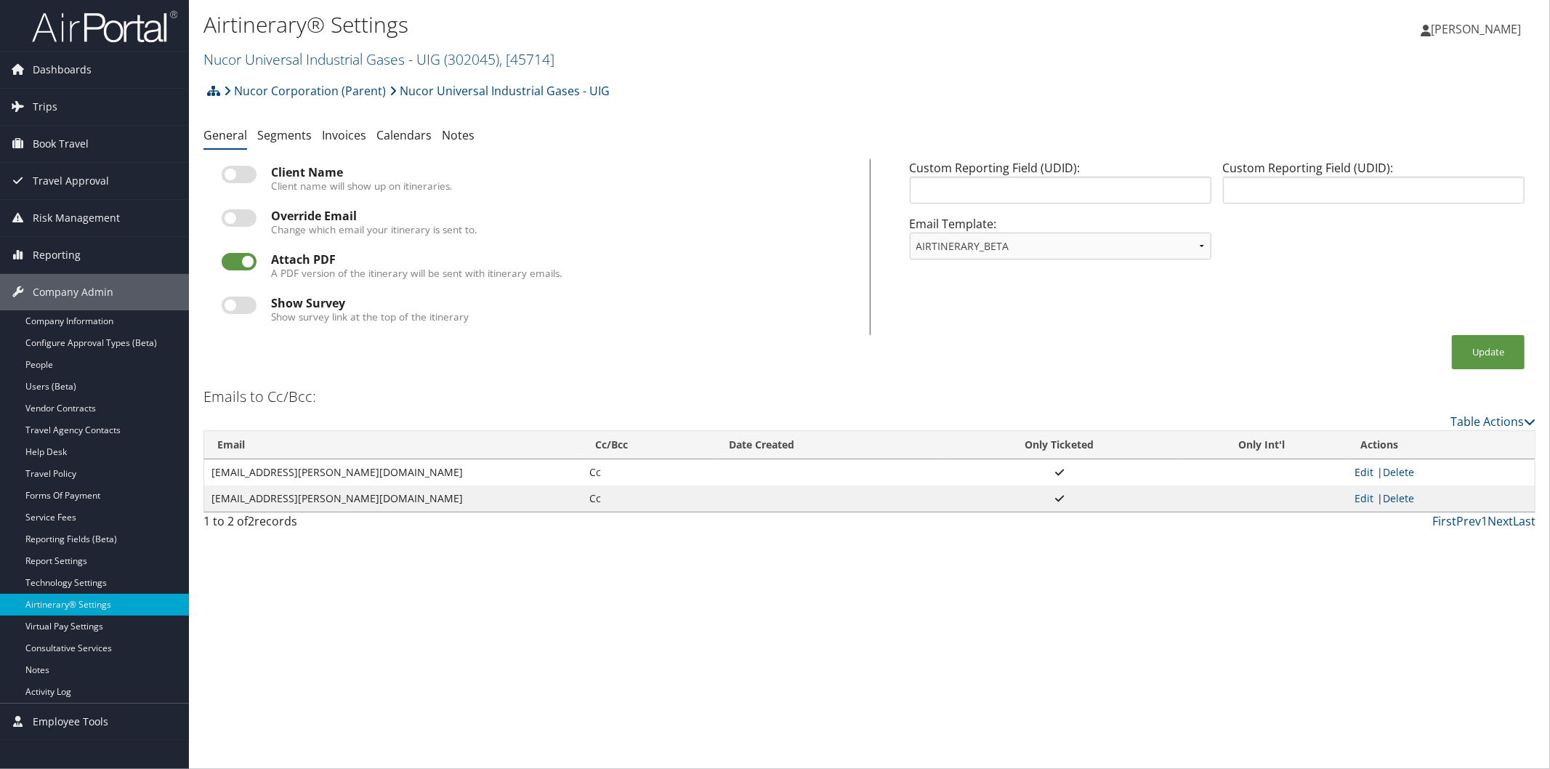
click at [1365, 471] on link "Edit" at bounding box center [1364, 472] width 19 height 14
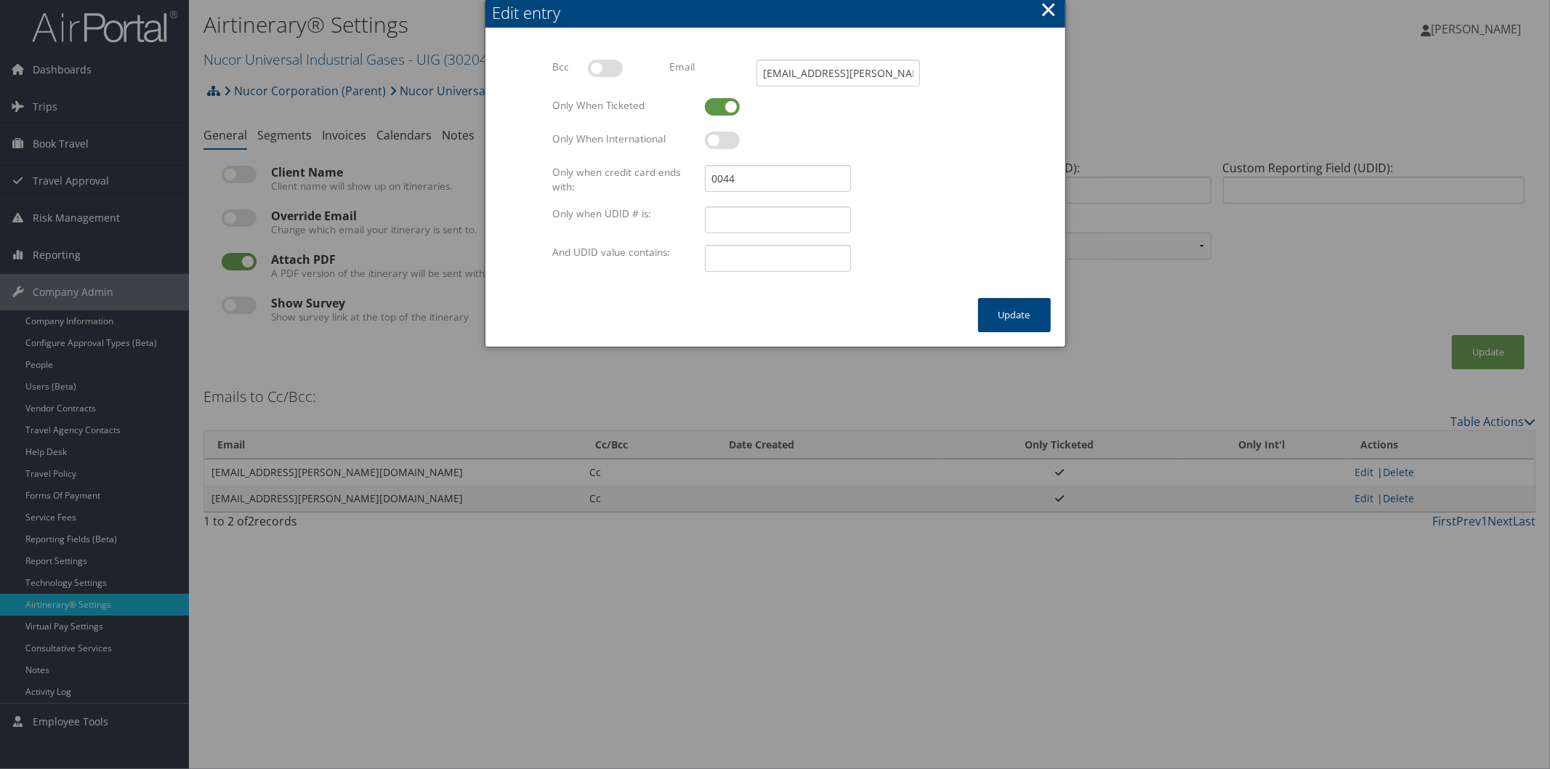
click at [1049, 10] on button "×" at bounding box center [1048, 9] width 17 height 29
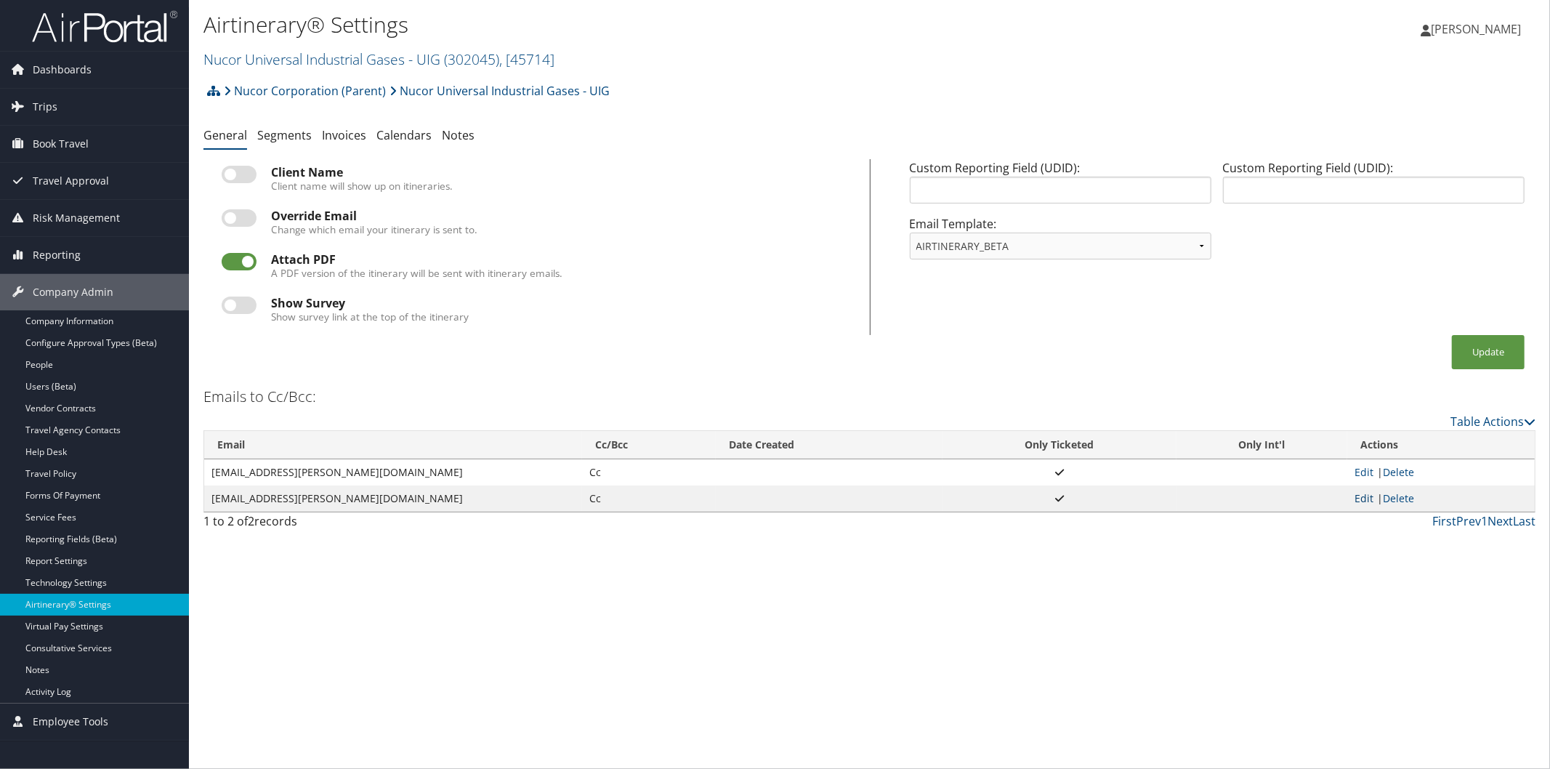
click at [1366, 504] on link "Edit" at bounding box center [1364, 498] width 19 height 14
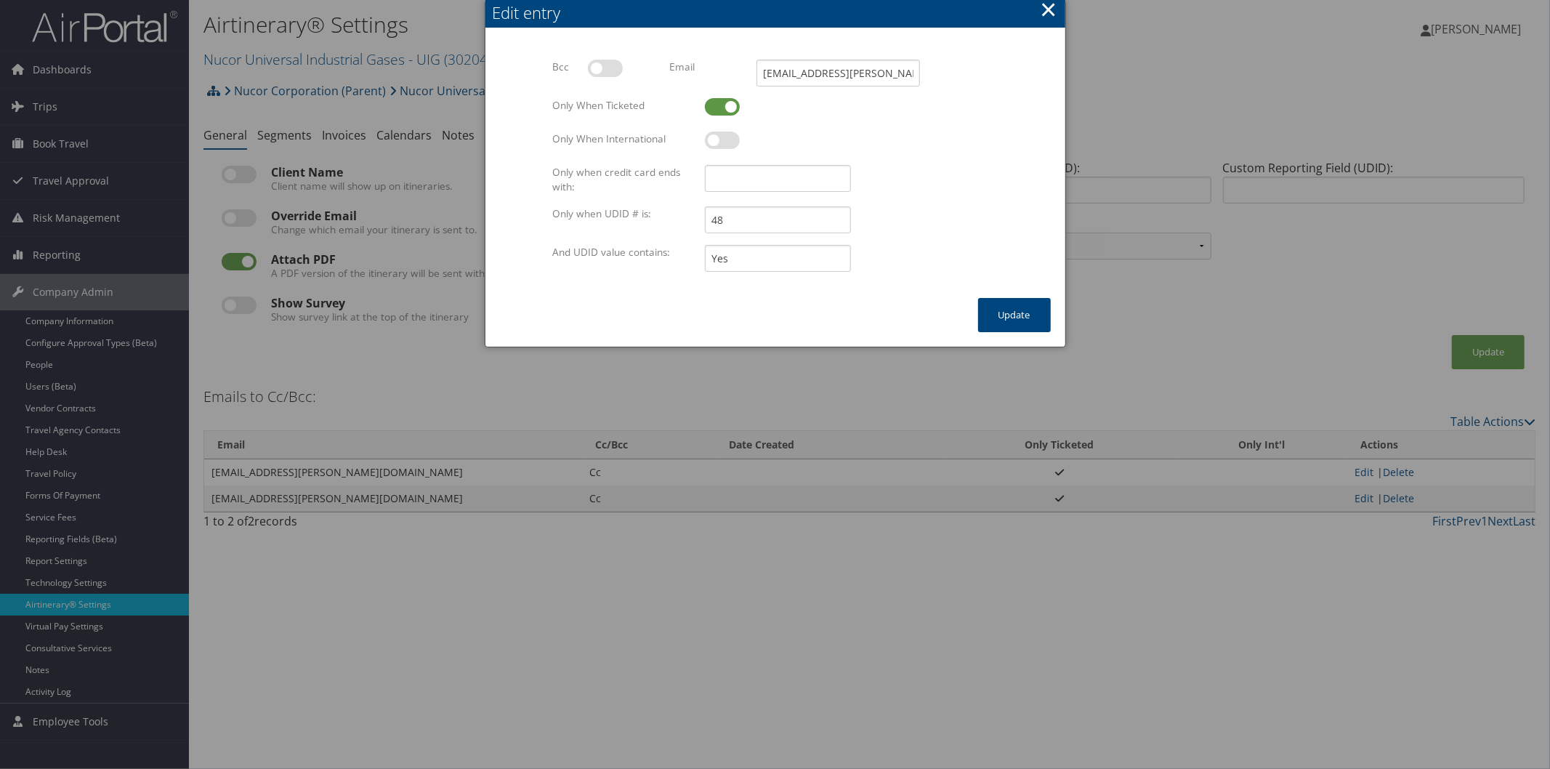
click at [1052, 7] on button "×" at bounding box center [1048, 9] width 17 height 29
